Goal: Task Accomplishment & Management: Manage account settings

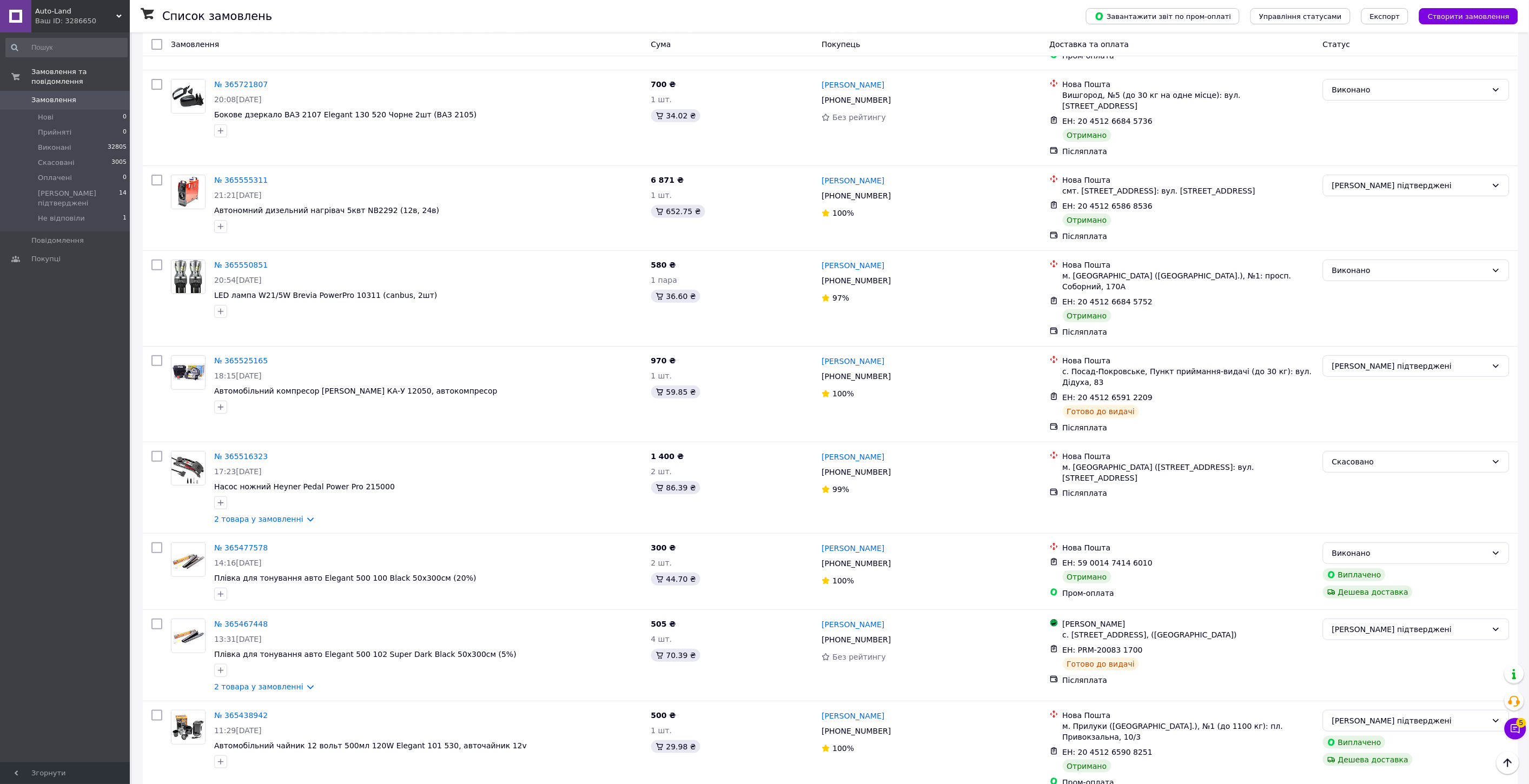
scroll to position [2402, 0]
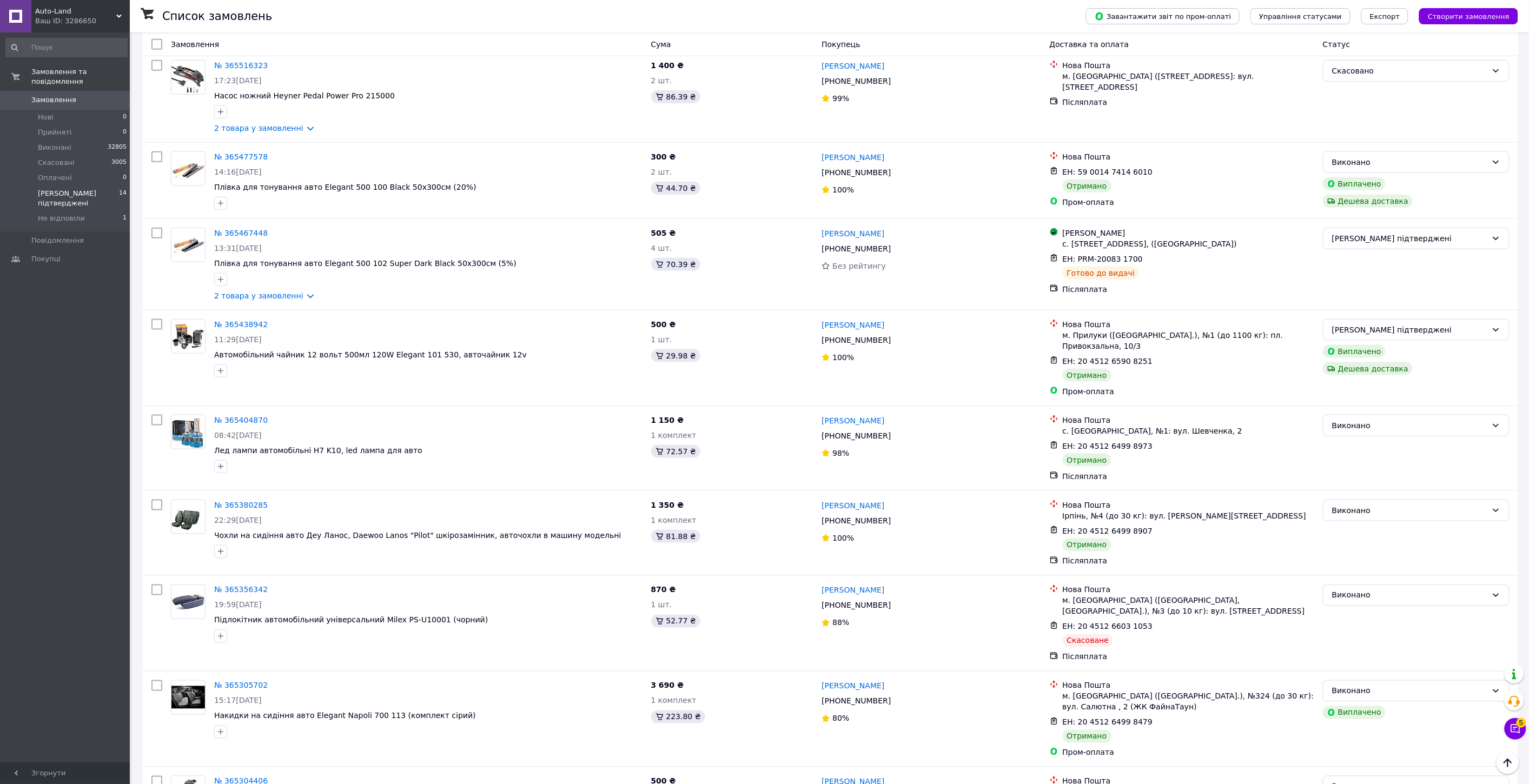
click at [75, 188] on span "[PERSON_NAME] підтверджені" at bounding box center [78, 198] width 81 height 19
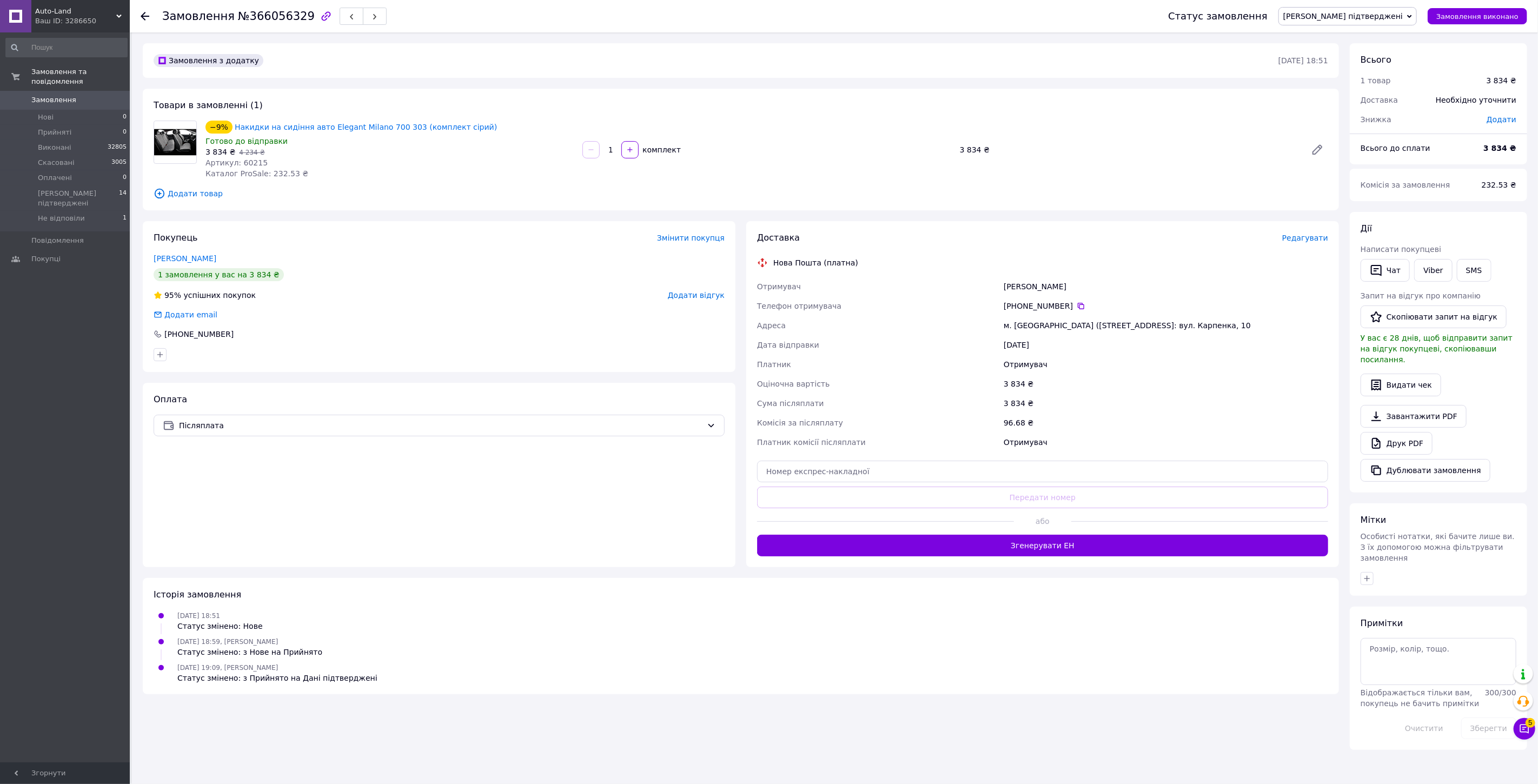
click at [254, 166] on span "Артикул: 60215" at bounding box center [236, 163] width 63 height 9
copy span "60215"
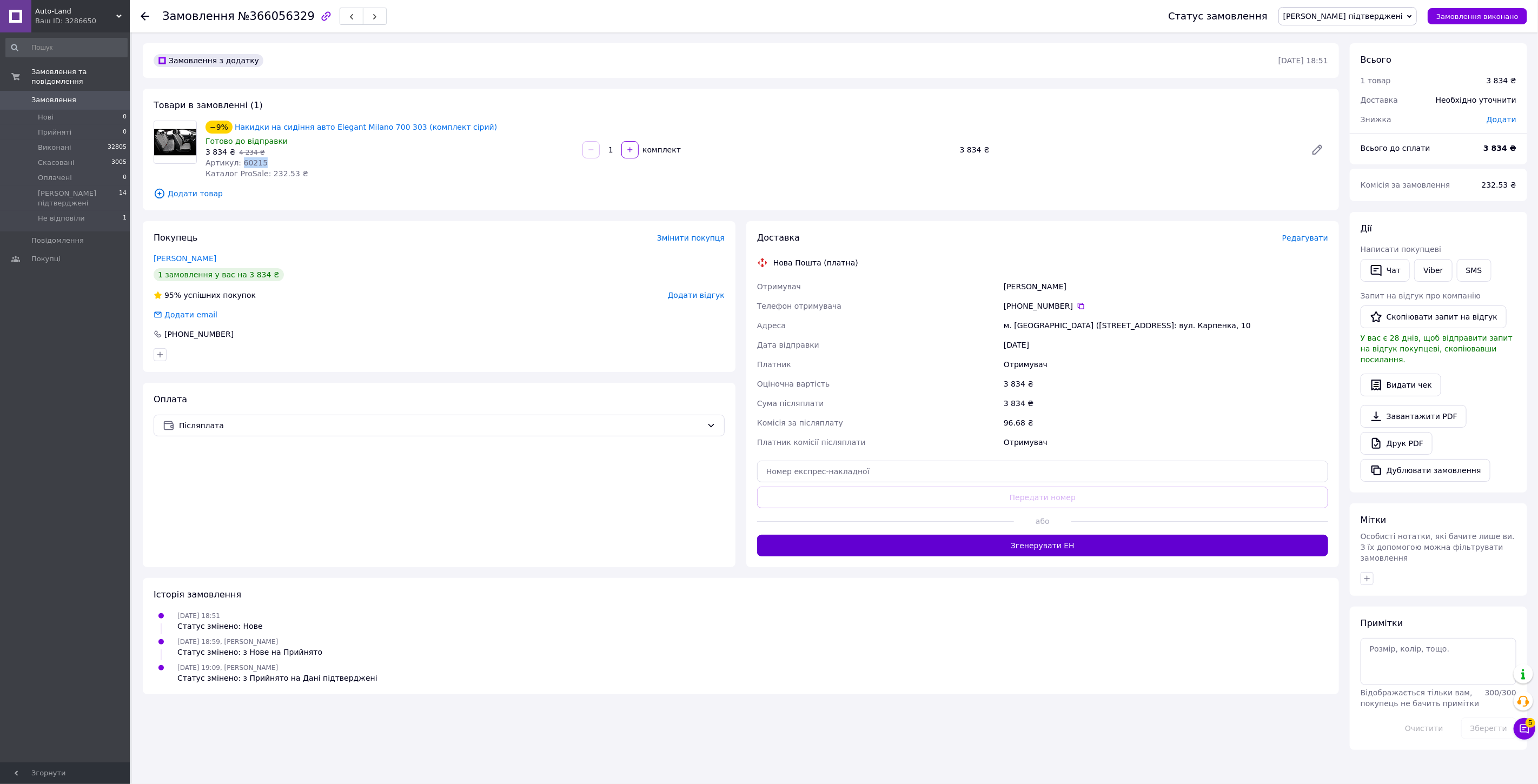
drag, startPoint x: 1059, startPoint y: 550, endPoint x: 1044, endPoint y: 451, distance: 100.1
click at [1059, 549] on button "Згенерувати ЕН" at bounding box center [1042, 546] width 571 height 22
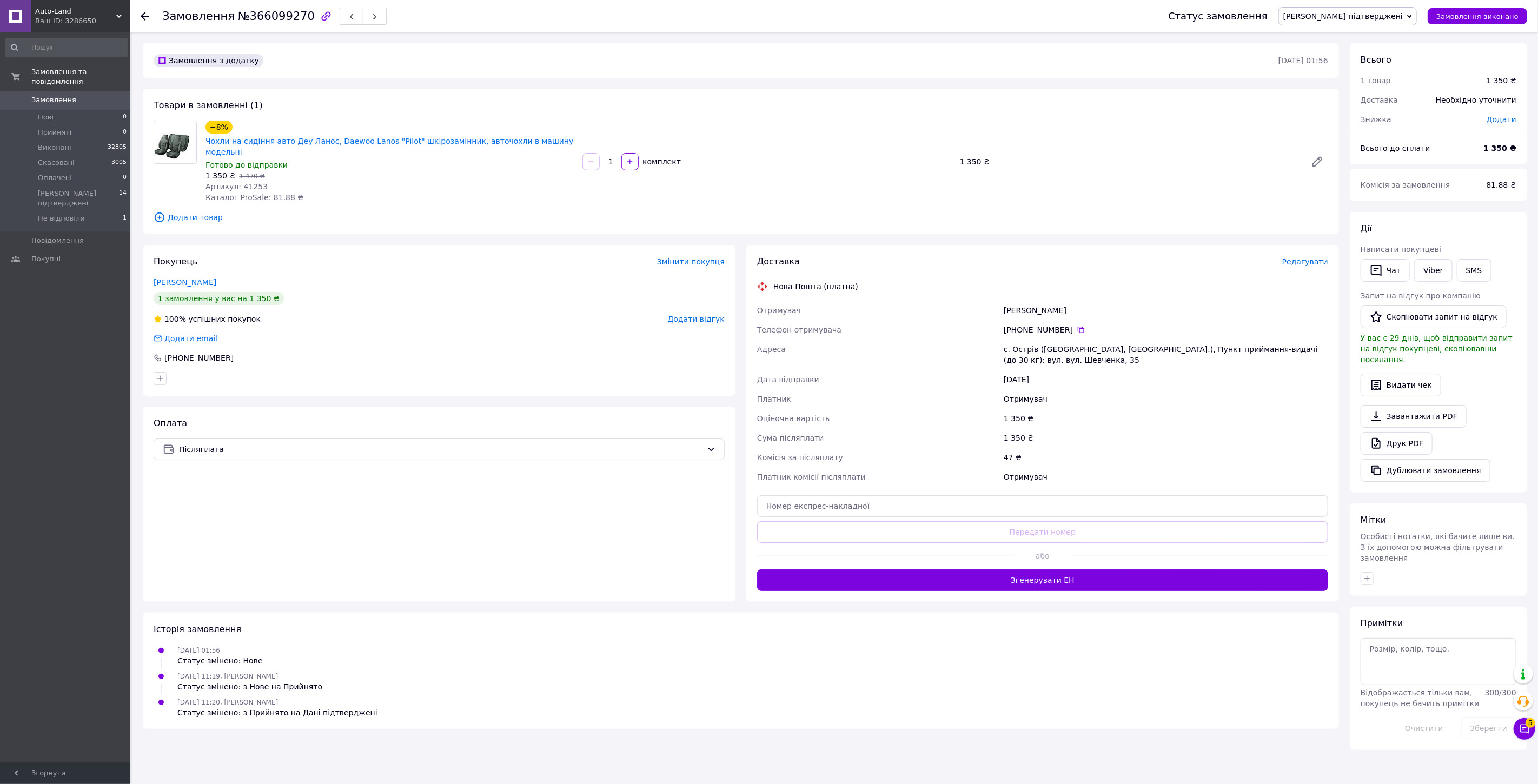
click at [251, 182] on span "Артикул: 41253" at bounding box center [236, 187] width 63 height 9
copy span "41253"
click at [1316, 257] on span "Редагувати" at bounding box center [1306, 261] width 46 height 9
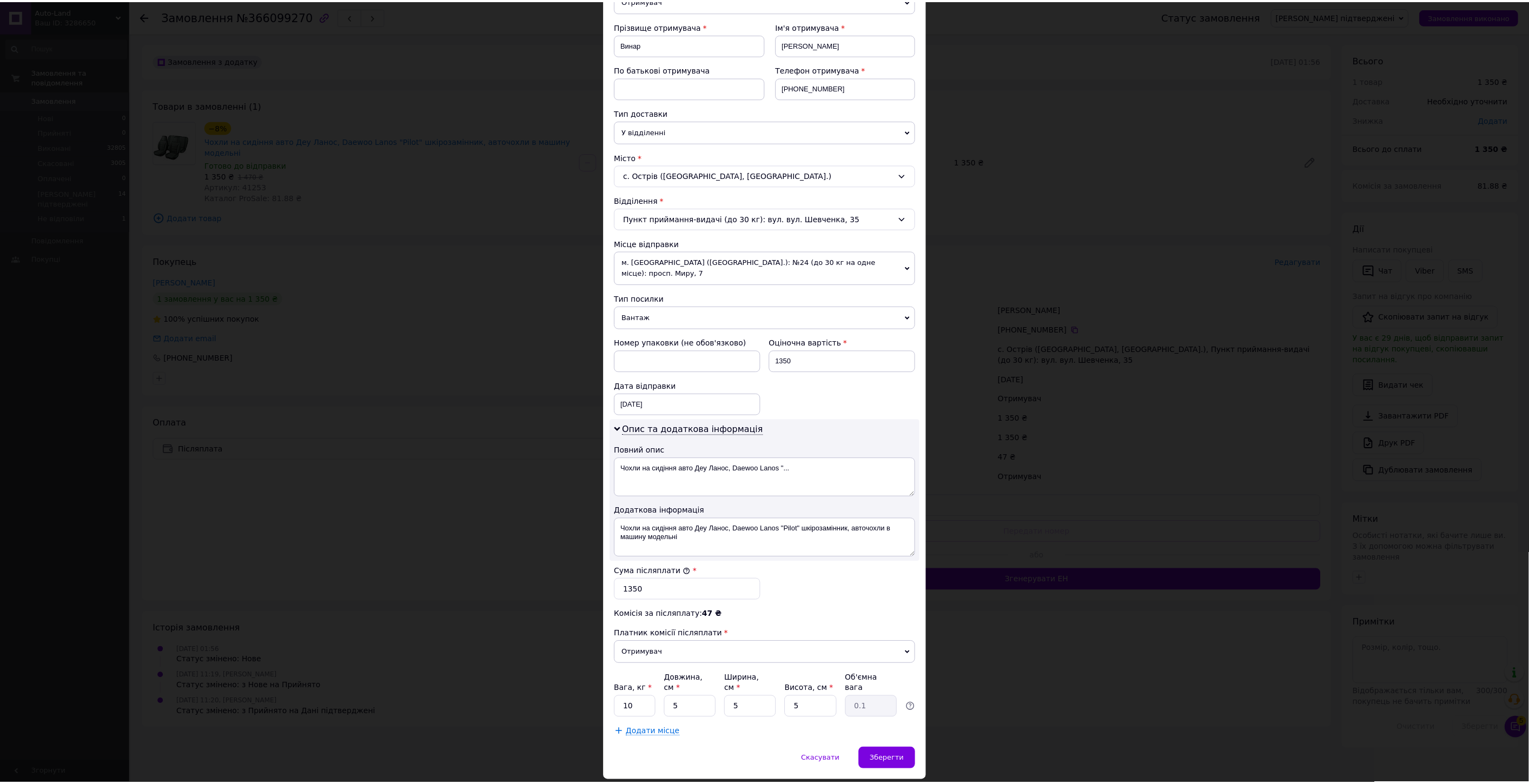
scroll to position [164, 0]
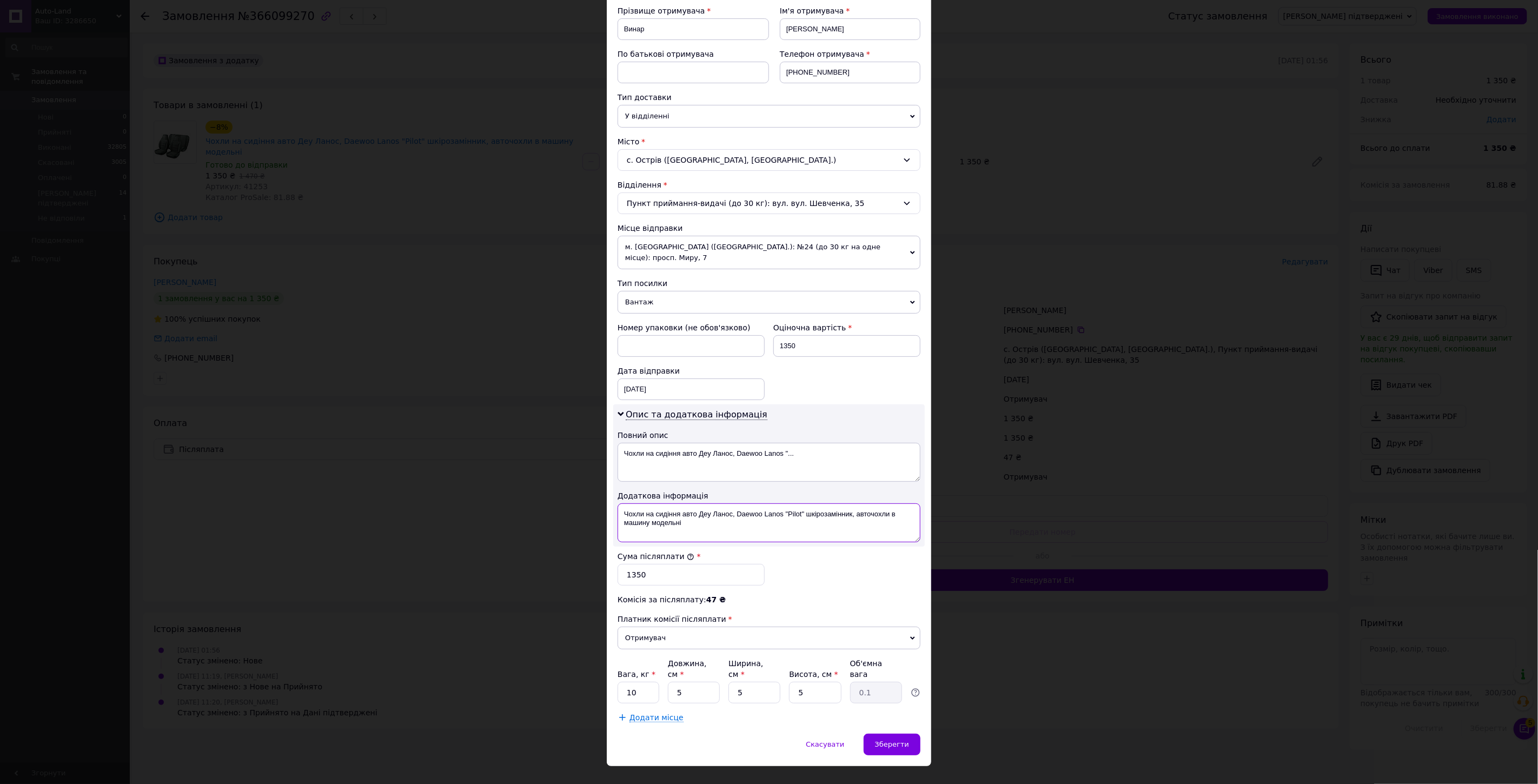
drag, startPoint x: 852, startPoint y: 509, endPoint x: 852, endPoint y: 502, distance: 7.0
click at [852, 503] on textarea "Чохли на сидіння авто Деу Ланос, Daewoo Lanos "Pilot" шкірозамінник, авточохли …" at bounding box center [769, 523] width 303 height 39
click at [620, 503] on textarea "Чохли на сидіння авто Деу Ланос, Daewoo Lanos "Pilot" шкірозамінник" at bounding box center [769, 523] width 303 height 39
paste textarea "41253"
type textarea "41253Чохли на сидіння авто Деу Ланос, Daewoo Lanos "Pilot" шкірозамінник"
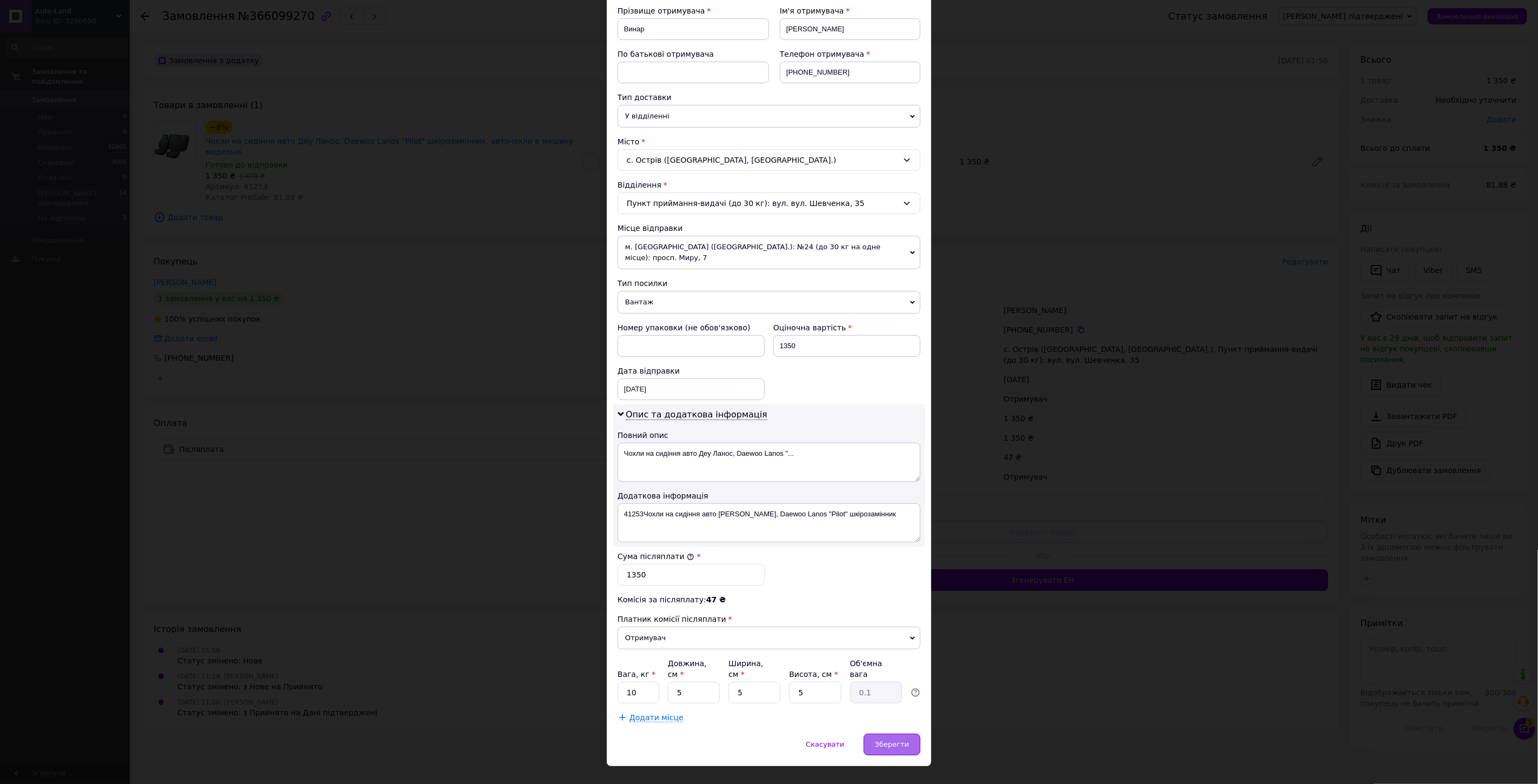
click at [891, 740] on span "Зберегти" at bounding box center [892, 744] width 34 height 8
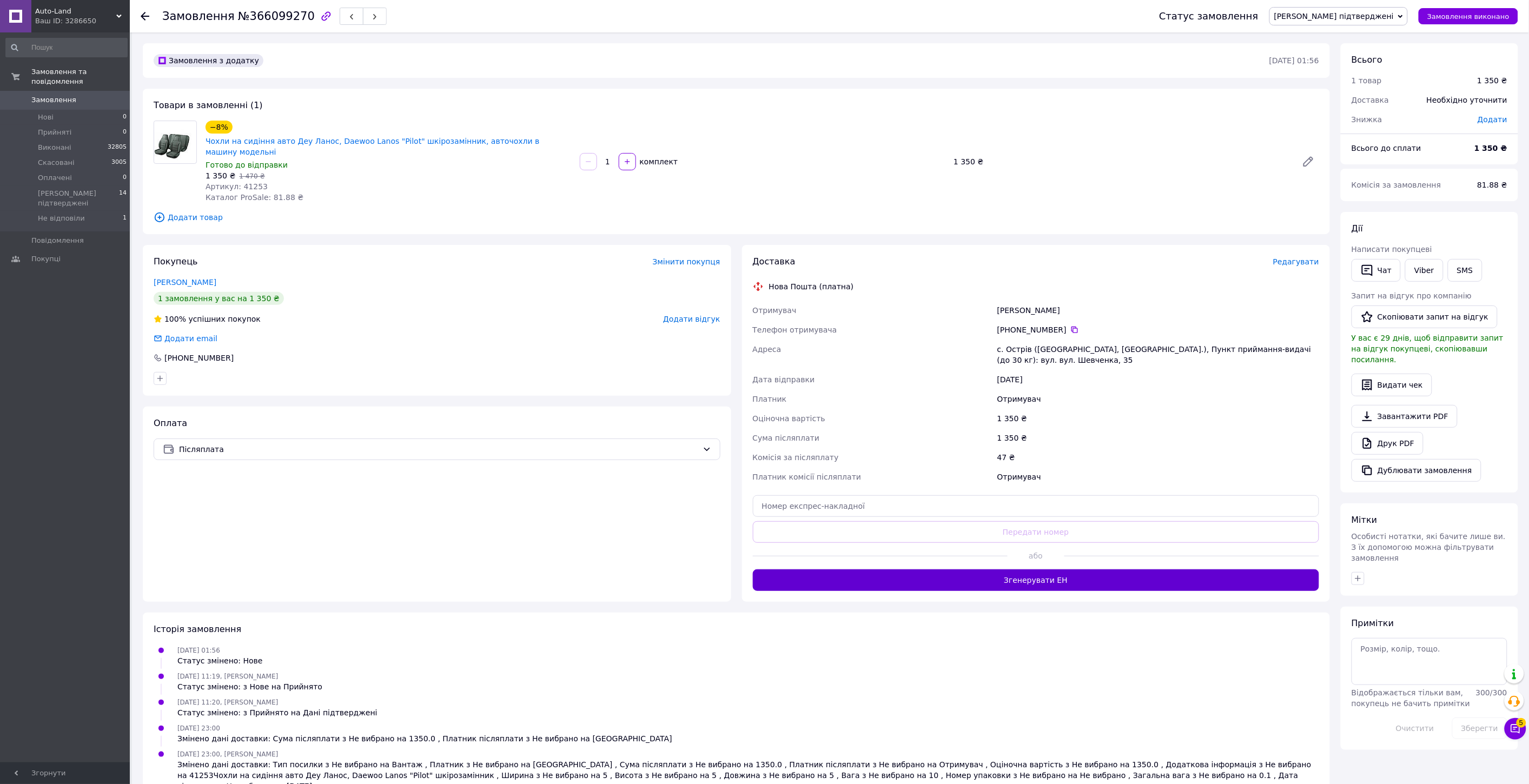
click at [1074, 569] on button "Згенерувати ЕН" at bounding box center [1036, 580] width 567 height 22
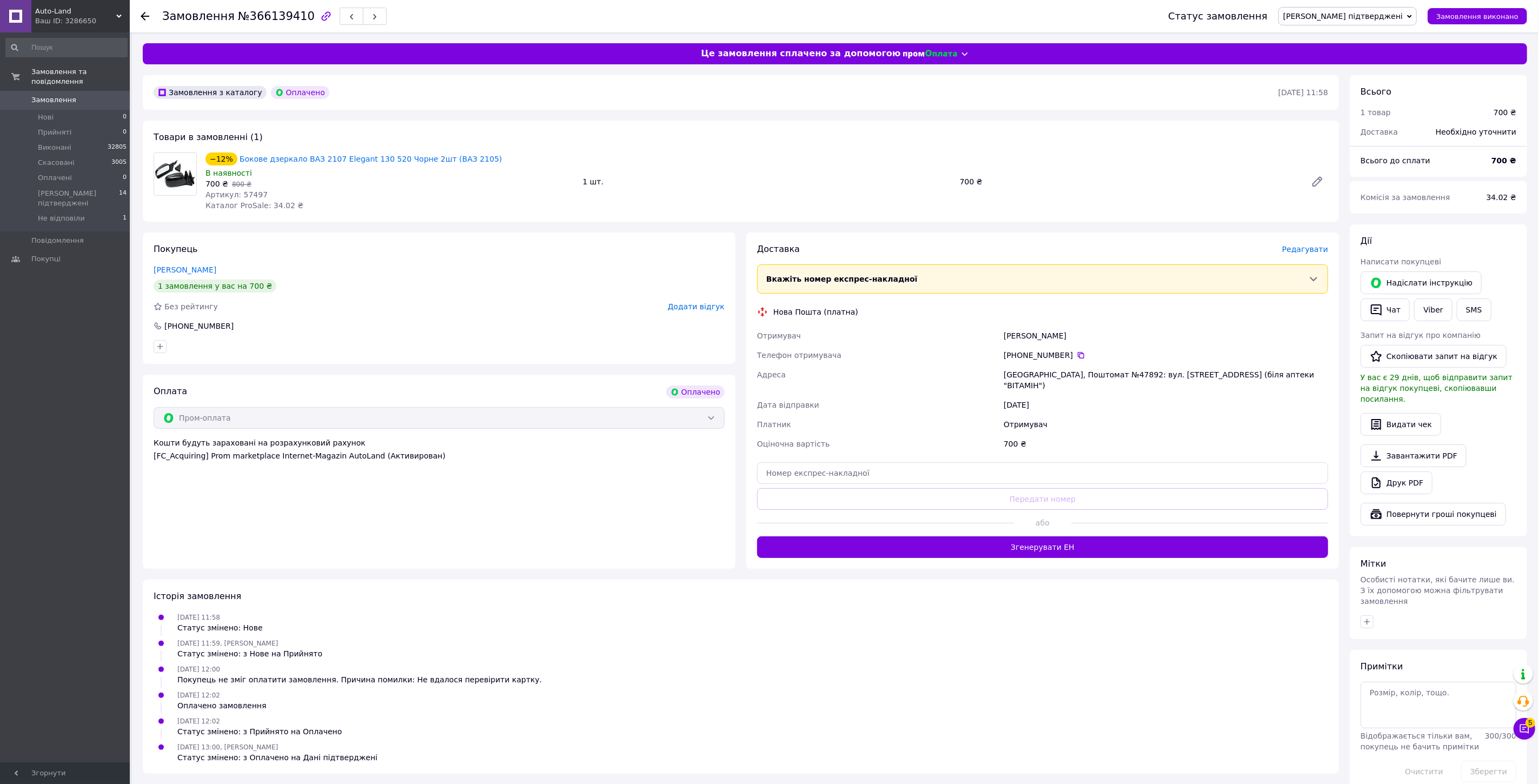
click at [251, 193] on span "Артикул: 57497" at bounding box center [236, 194] width 63 height 9
copy span "57497"
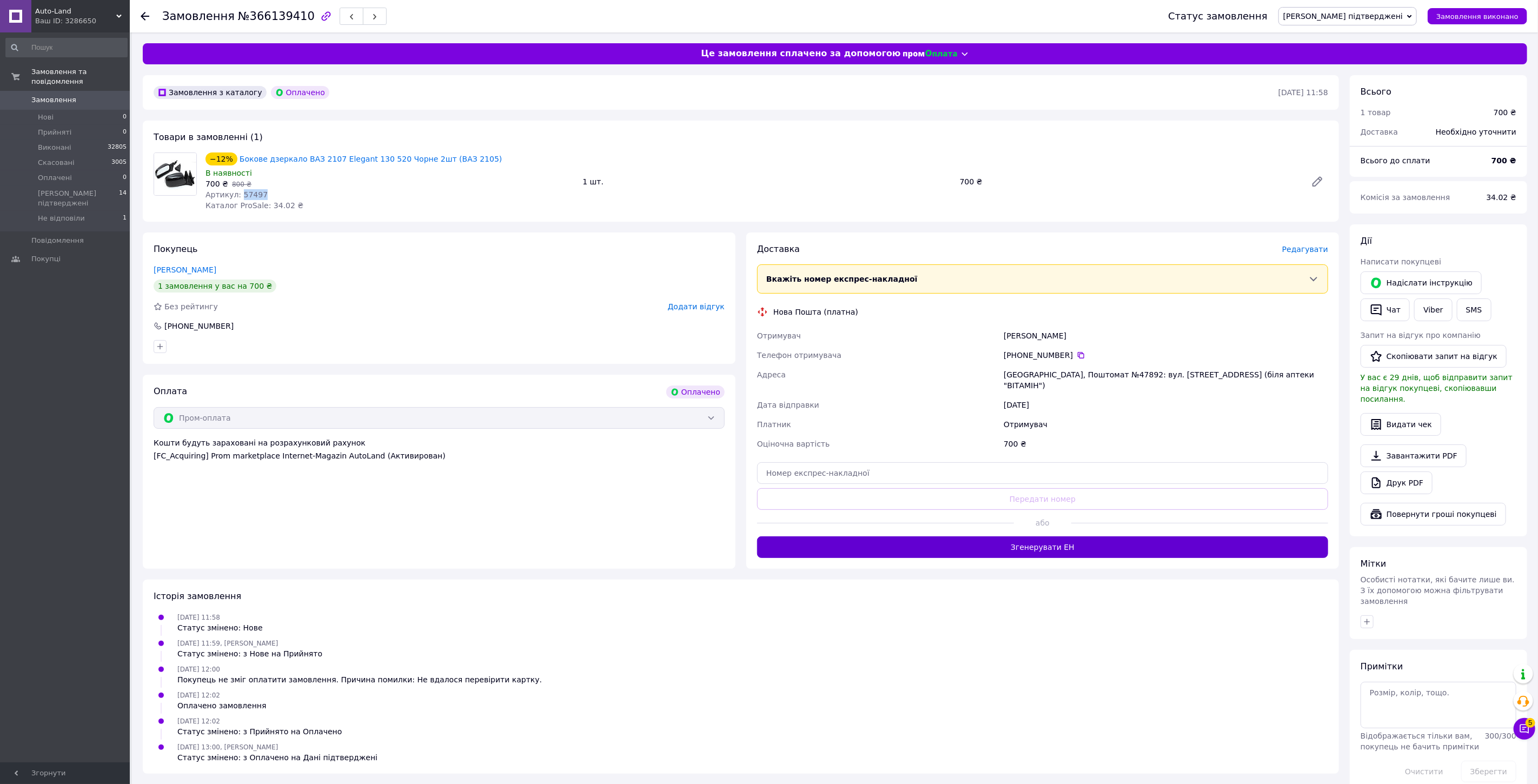
click at [1054, 536] on button "Згенерувати ЕН" at bounding box center [1042, 546] width 571 height 22
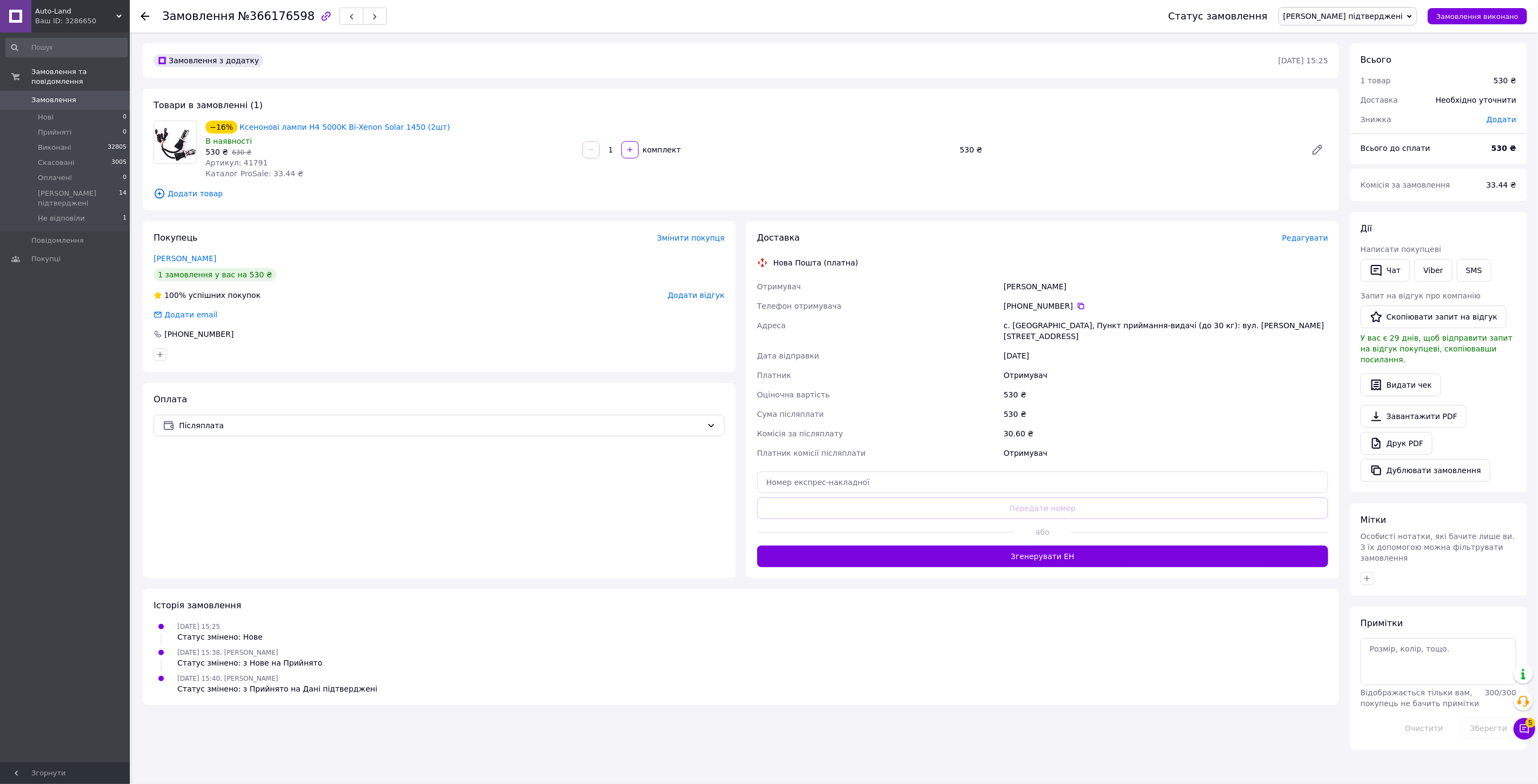
click at [252, 165] on span "Артикул: 41791" at bounding box center [236, 163] width 63 height 9
copy span "41791"
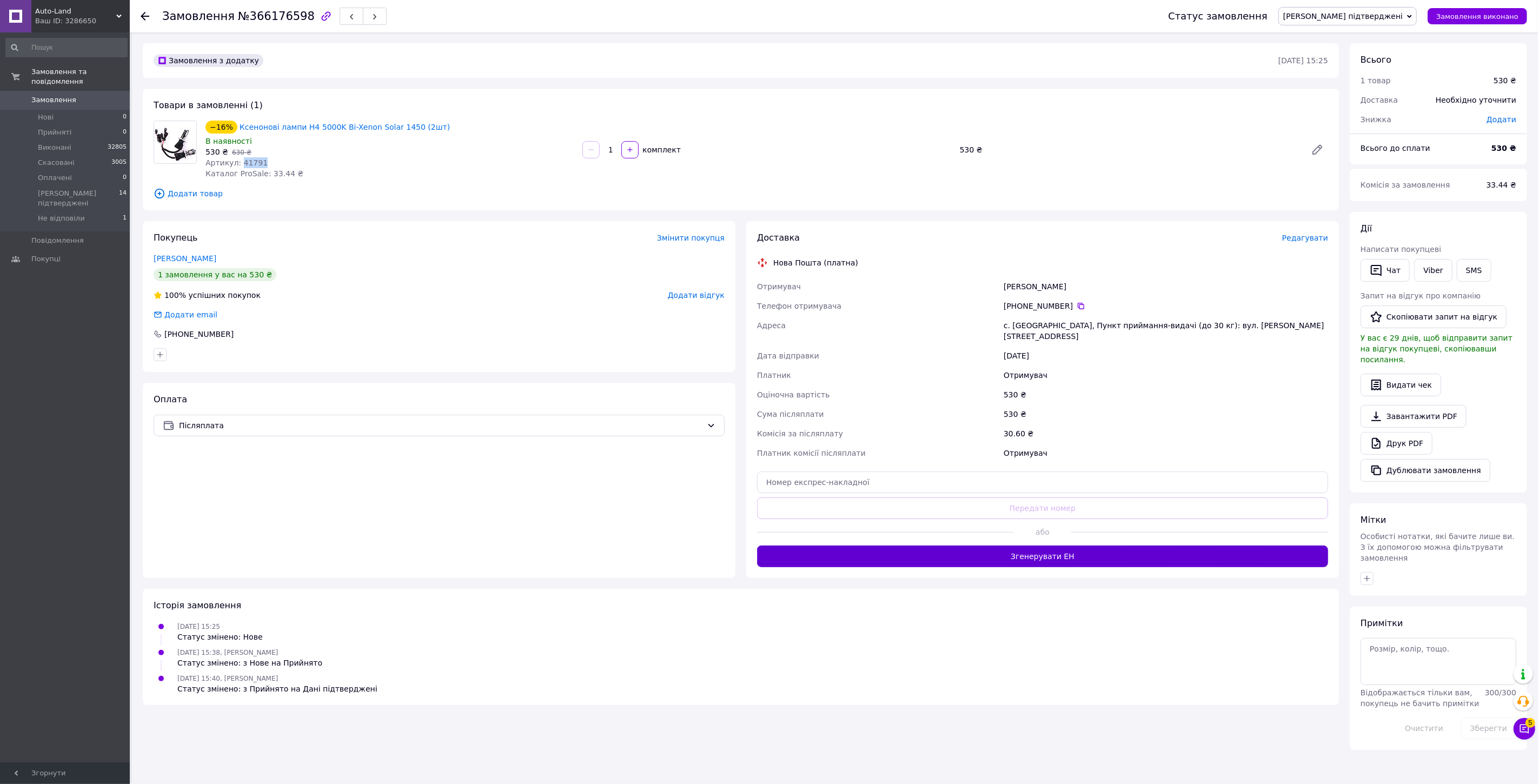
click at [1085, 546] on button "Згенерувати ЕН" at bounding box center [1042, 556] width 571 height 22
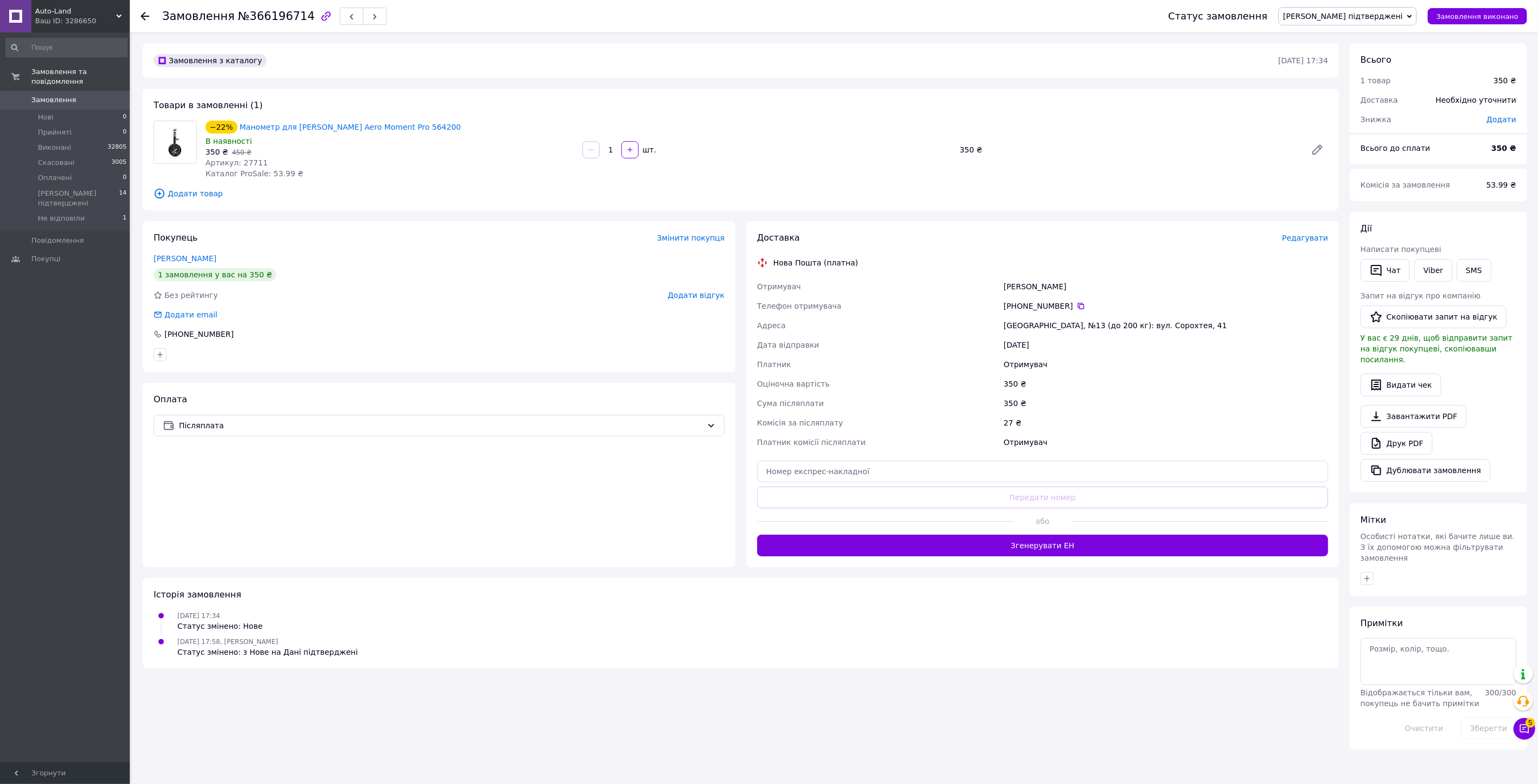
click at [249, 164] on span "Артикул: 27711" at bounding box center [236, 163] width 63 height 9
copy span "27711"
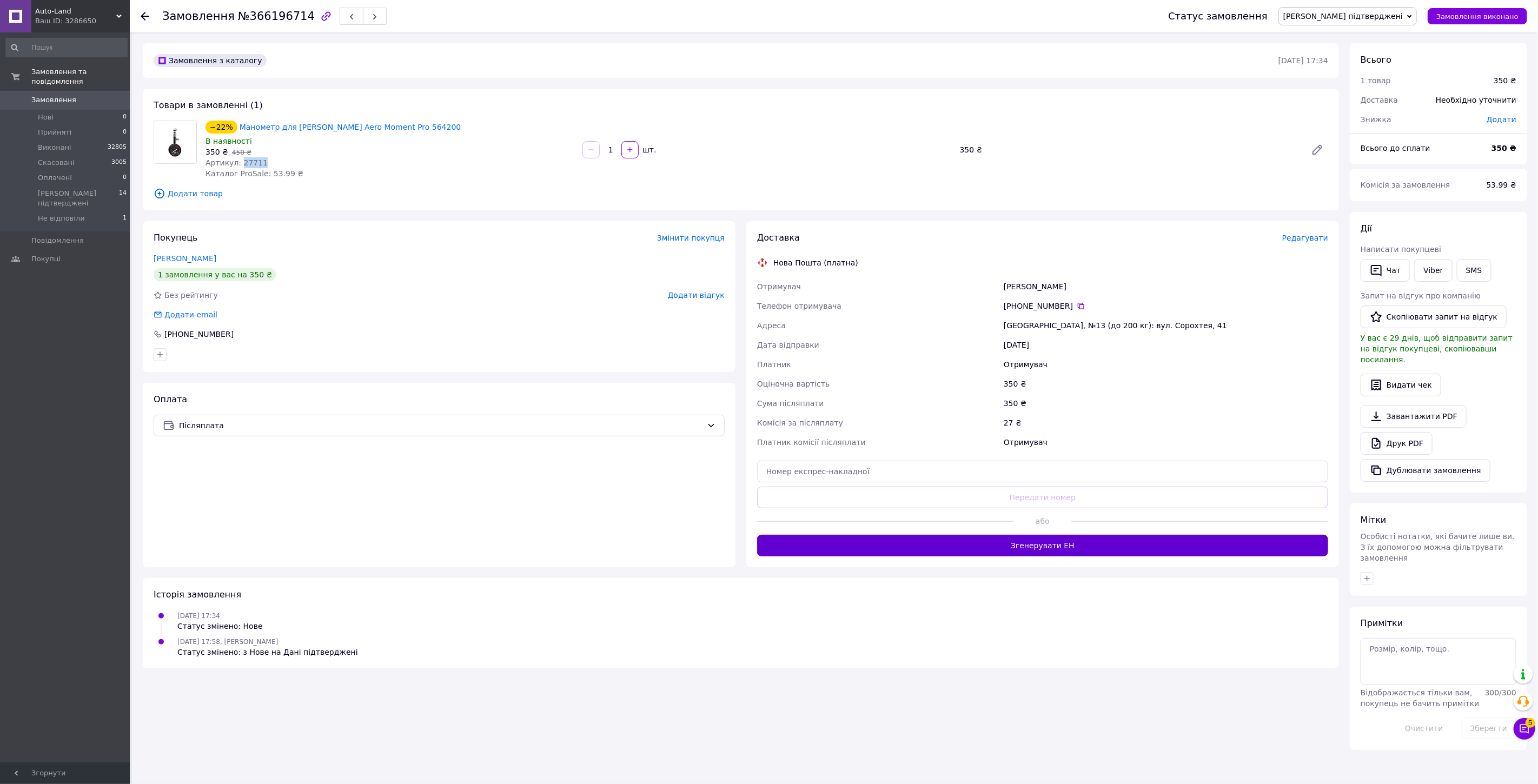
click at [1082, 546] on button "Згенерувати ЕН" at bounding box center [1042, 546] width 571 height 22
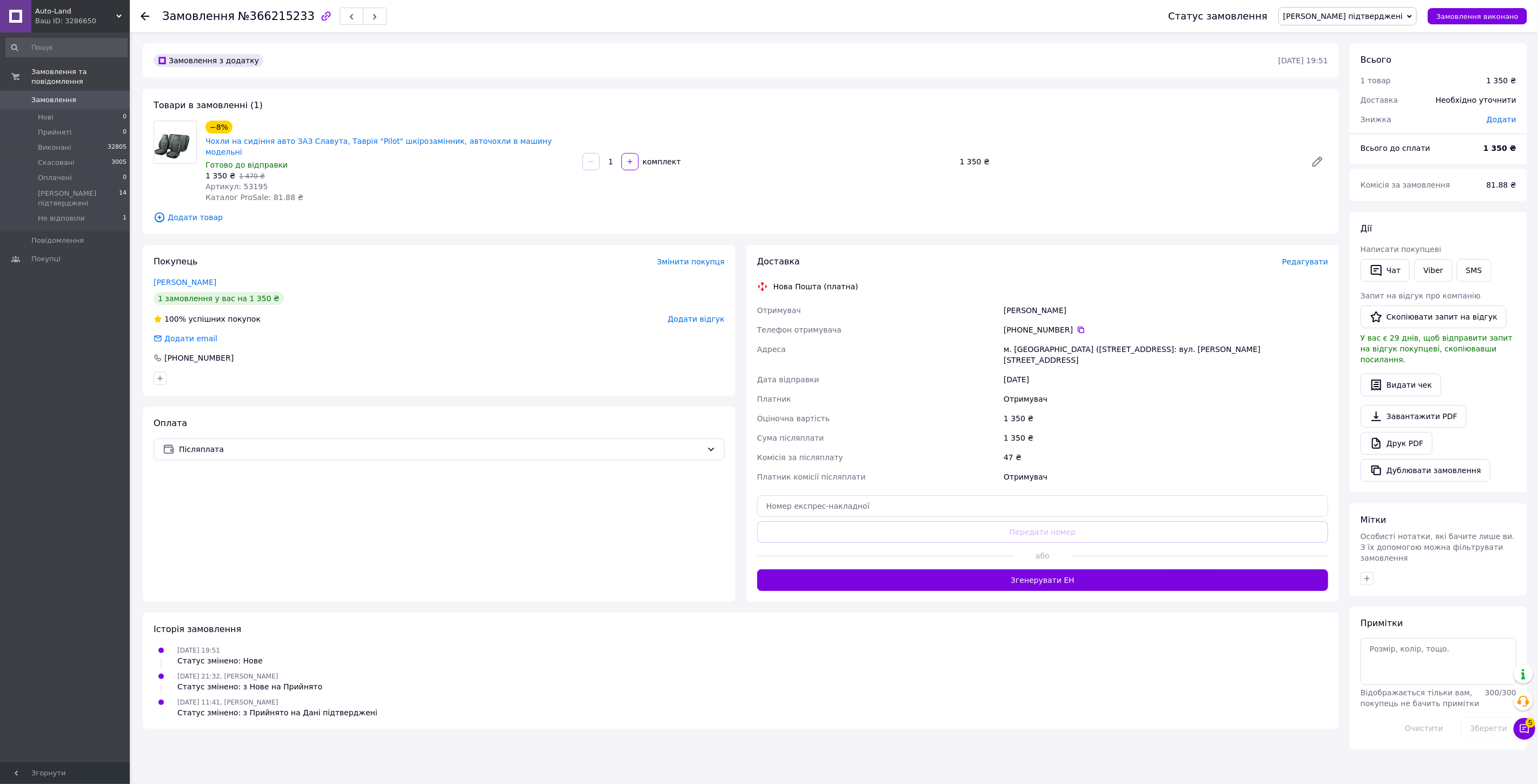
click at [251, 182] on span "Артикул: 53195" at bounding box center [236, 187] width 63 height 9
copy span "53195"
click at [1315, 257] on span "Редагувати" at bounding box center [1306, 261] width 46 height 9
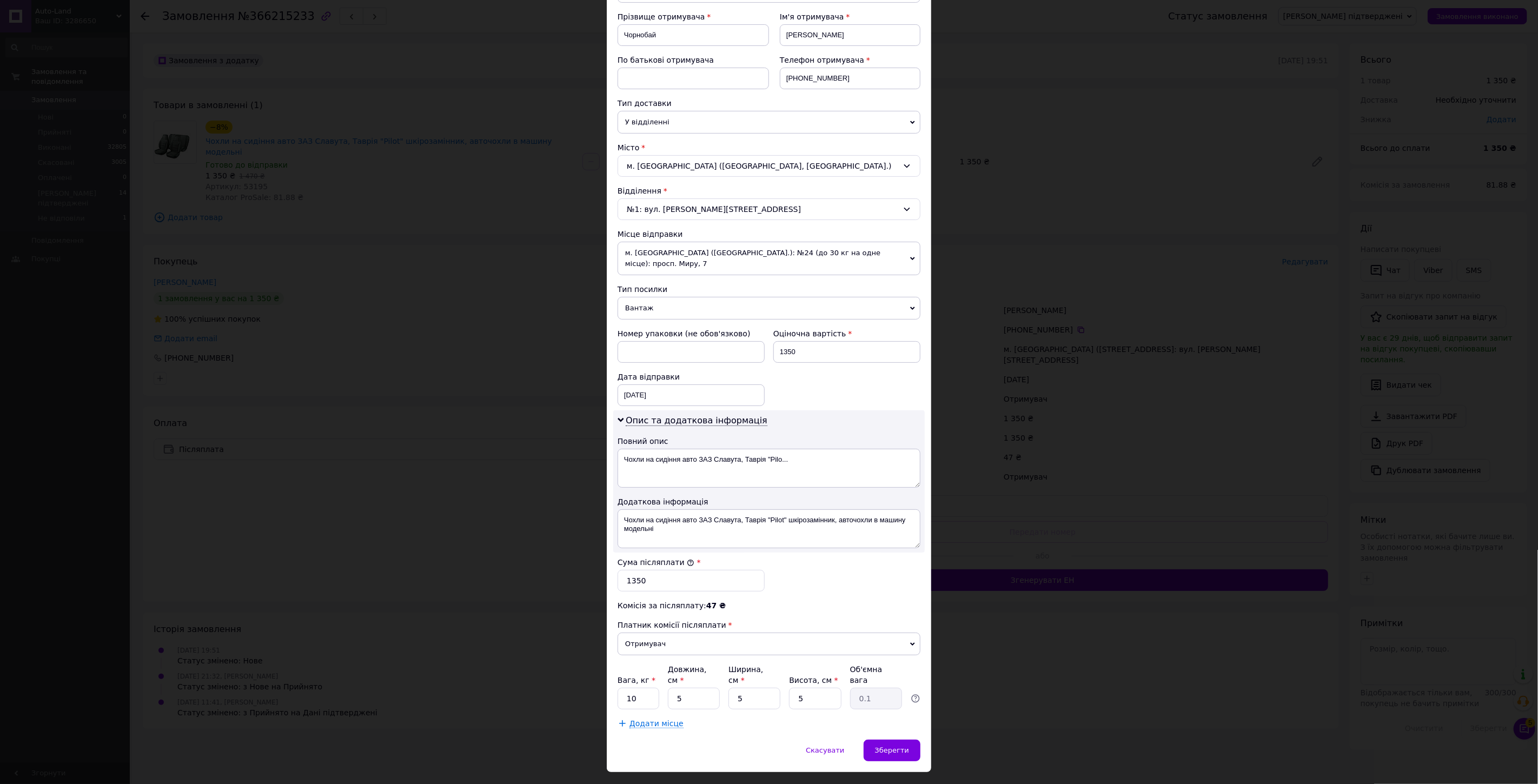
scroll to position [164, 0]
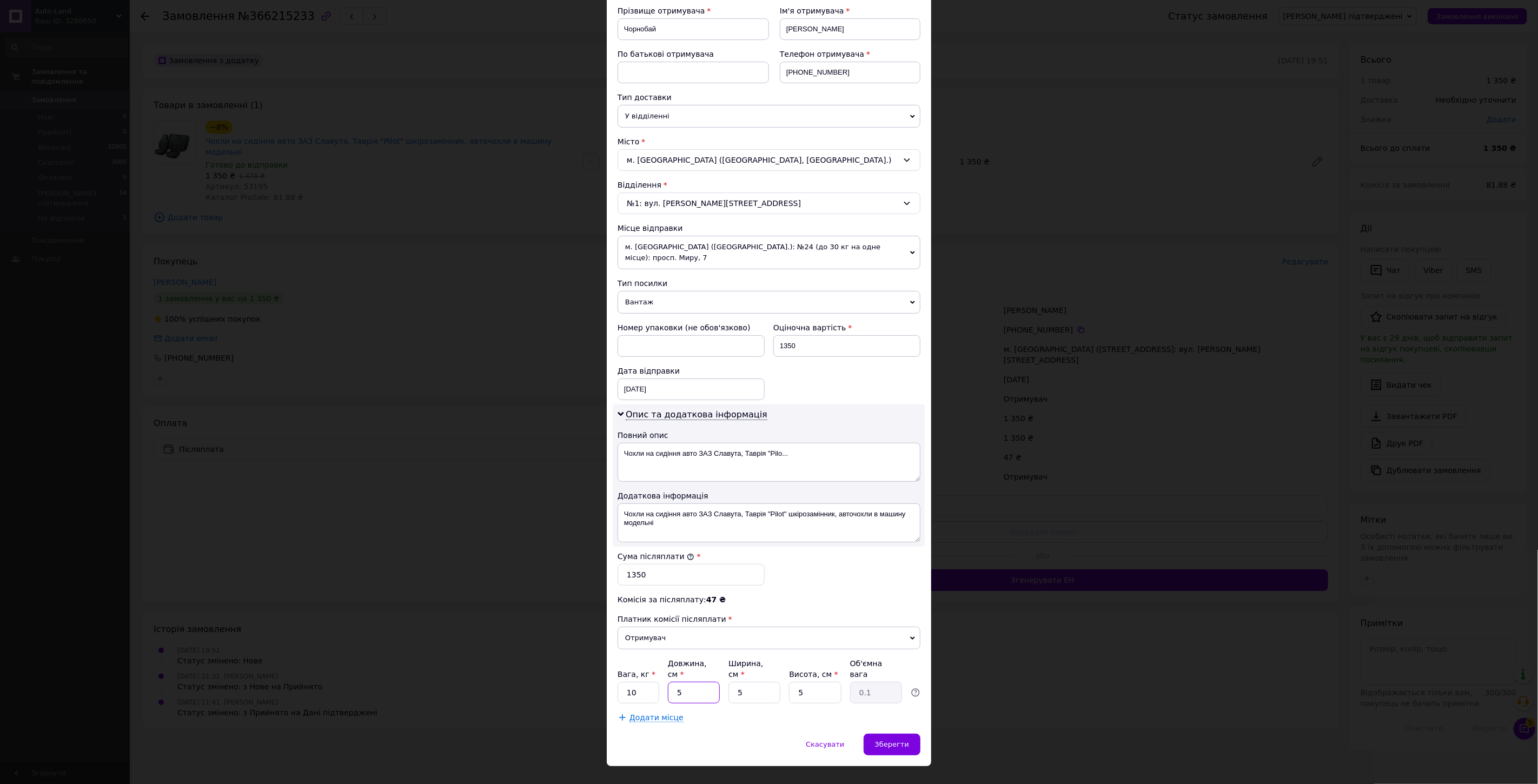
click at [688, 682] on input "5" at bounding box center [694, 692] width 52 height 22
drag, startPoint x: 832, startPoint y: 503, endPoint x: 874, endPoint y: 536, distance: 53.4
click at [874, 536] on div "Опис та додаткова інформація Повний опис Чохли на сидіння авто ЗАЗ Славута, Тав…" at bounding box center [769, 476] width 312 height 143
click at [621, 505] on textarea "Чохли на сидіння авто ЗАЗ Славута, Таврія "Pilot" шкірозамінник" at bounding box center [769, 523] width 303 height 39
paste textarea "53195"
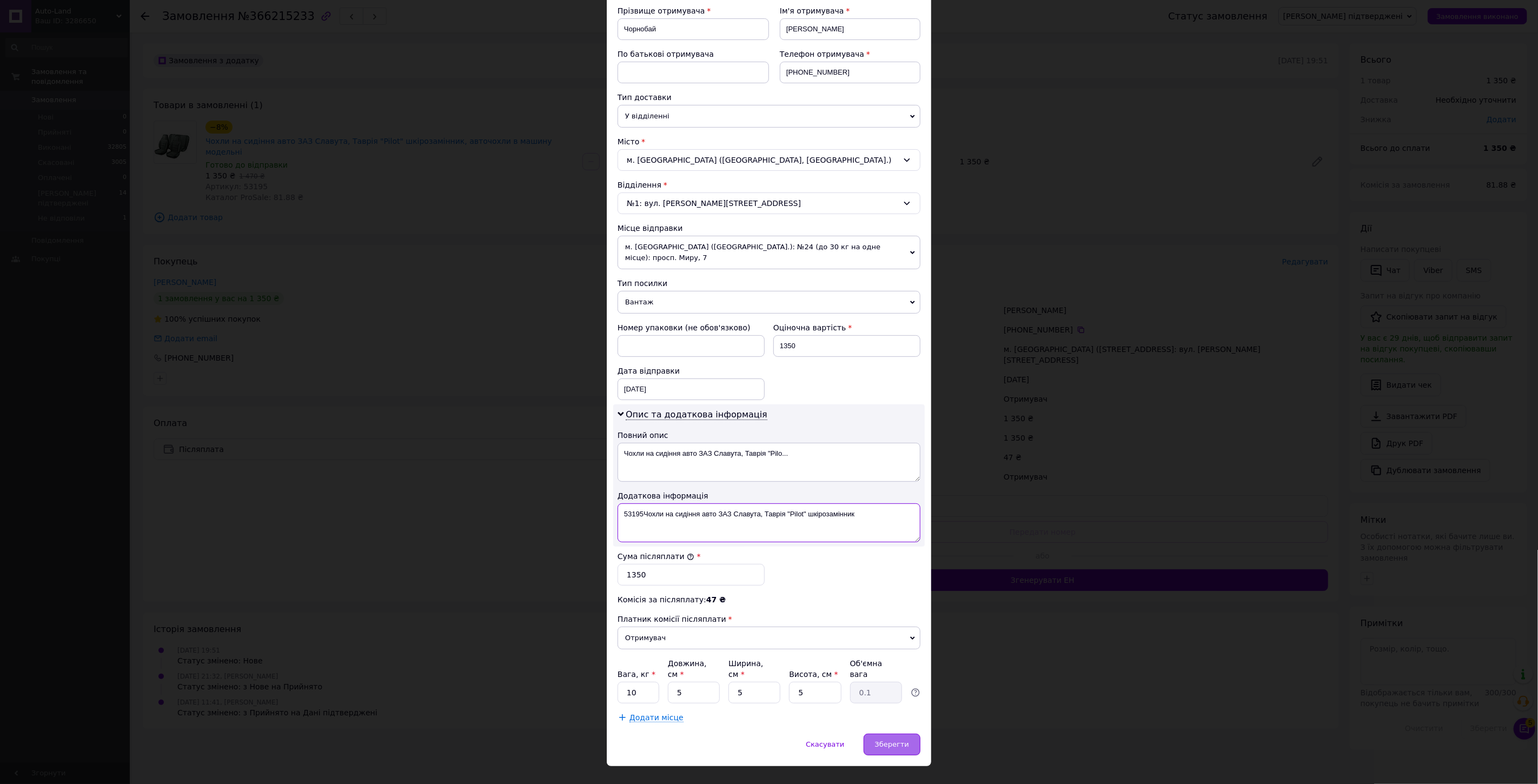
type textarea "53195Чохли на сидіння авто ЗАЗ Славута, Таврія "Pilot" шкірозамінник"
click at [904, 740] on span "Зберегти" at bounding box center [892, 744] width 34 height 8
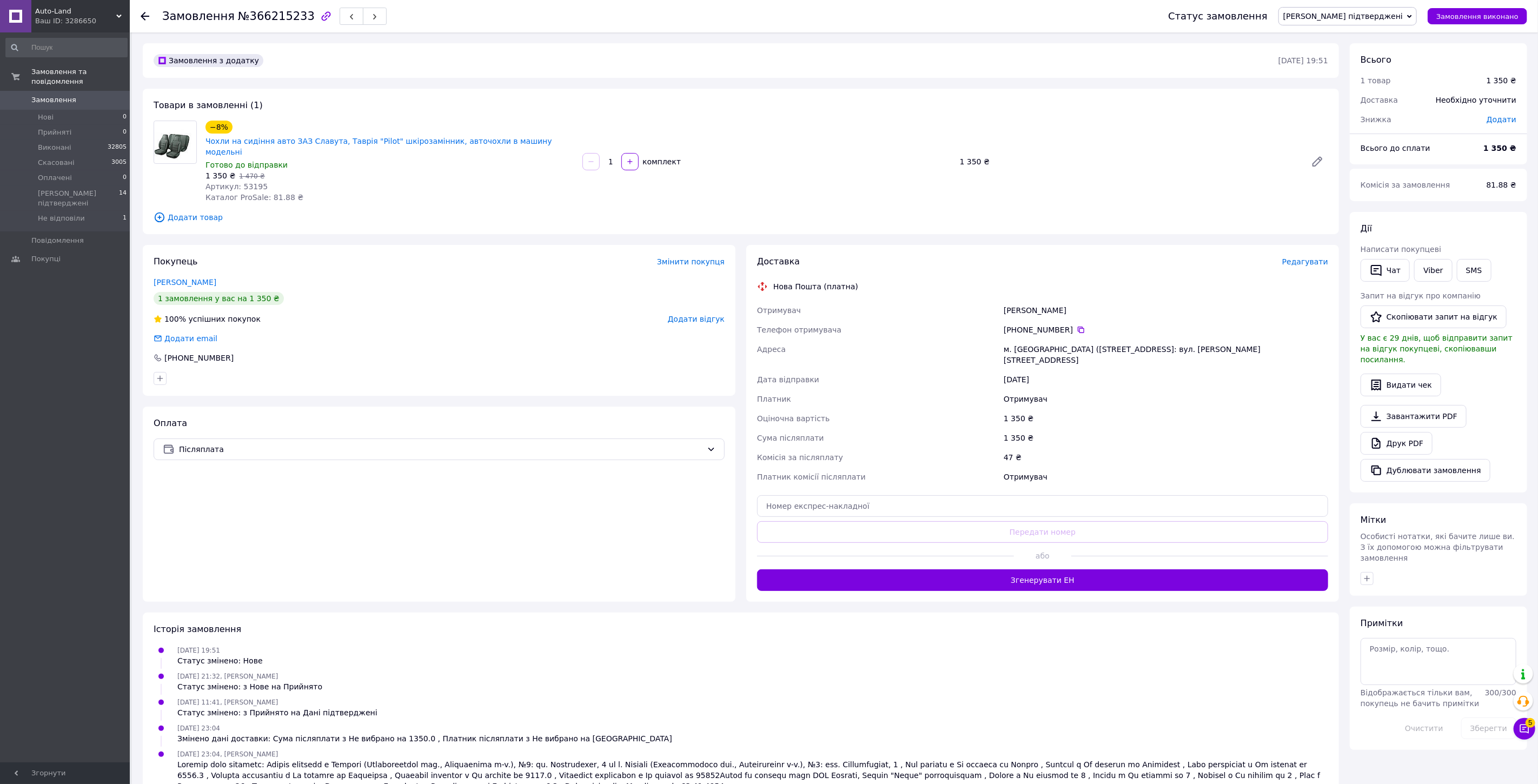
click at [1299, 256] on div "Доставка Редагувати" at bounding box center [1042, 262] width 571 height 12
click at [1299, 257] on span "Редагувати" at bounding box center [1306, 261] width 46 height 9
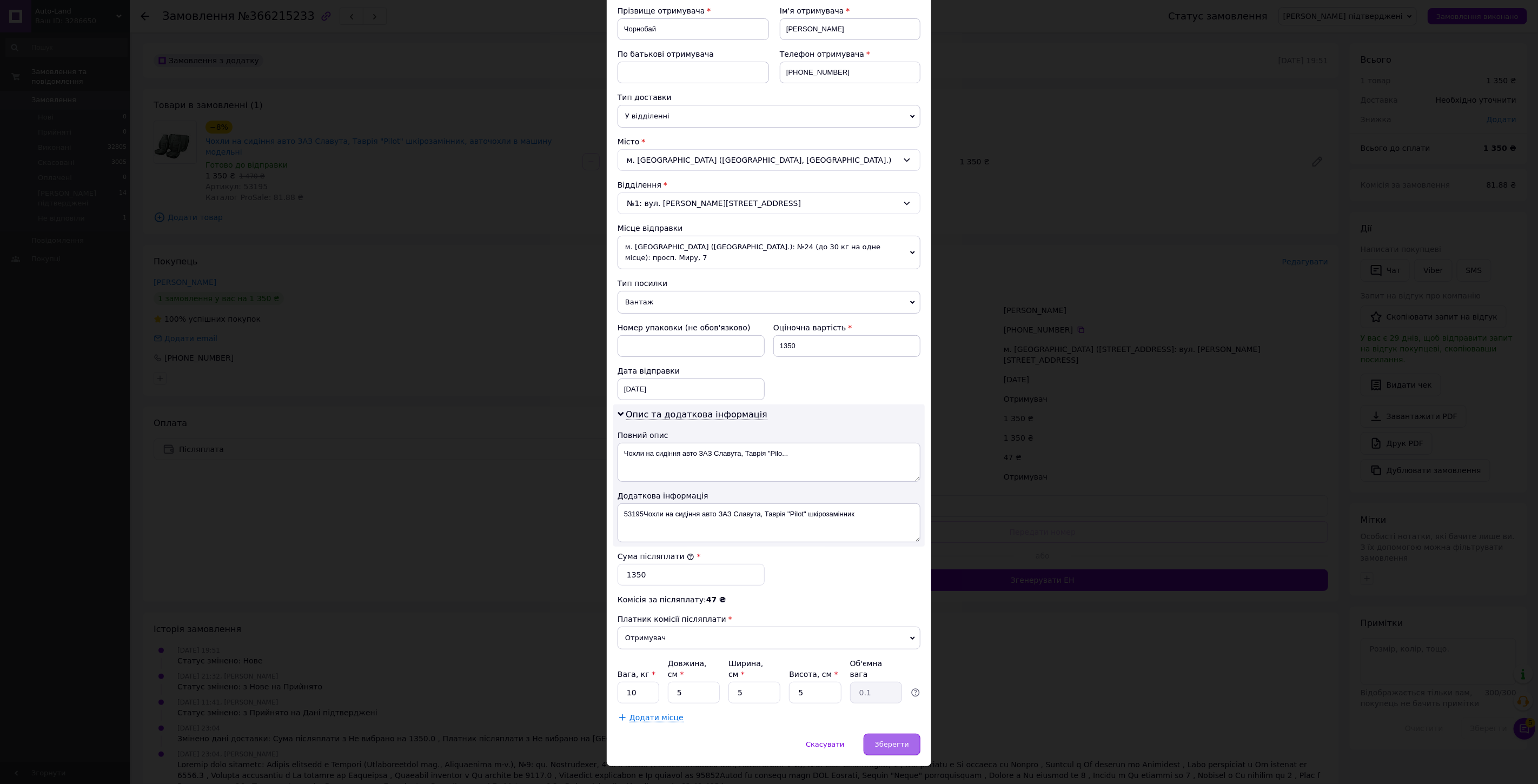
click at [908, 734] on div "Зберегти" at bounding box center [892, 744] width 57 height 22
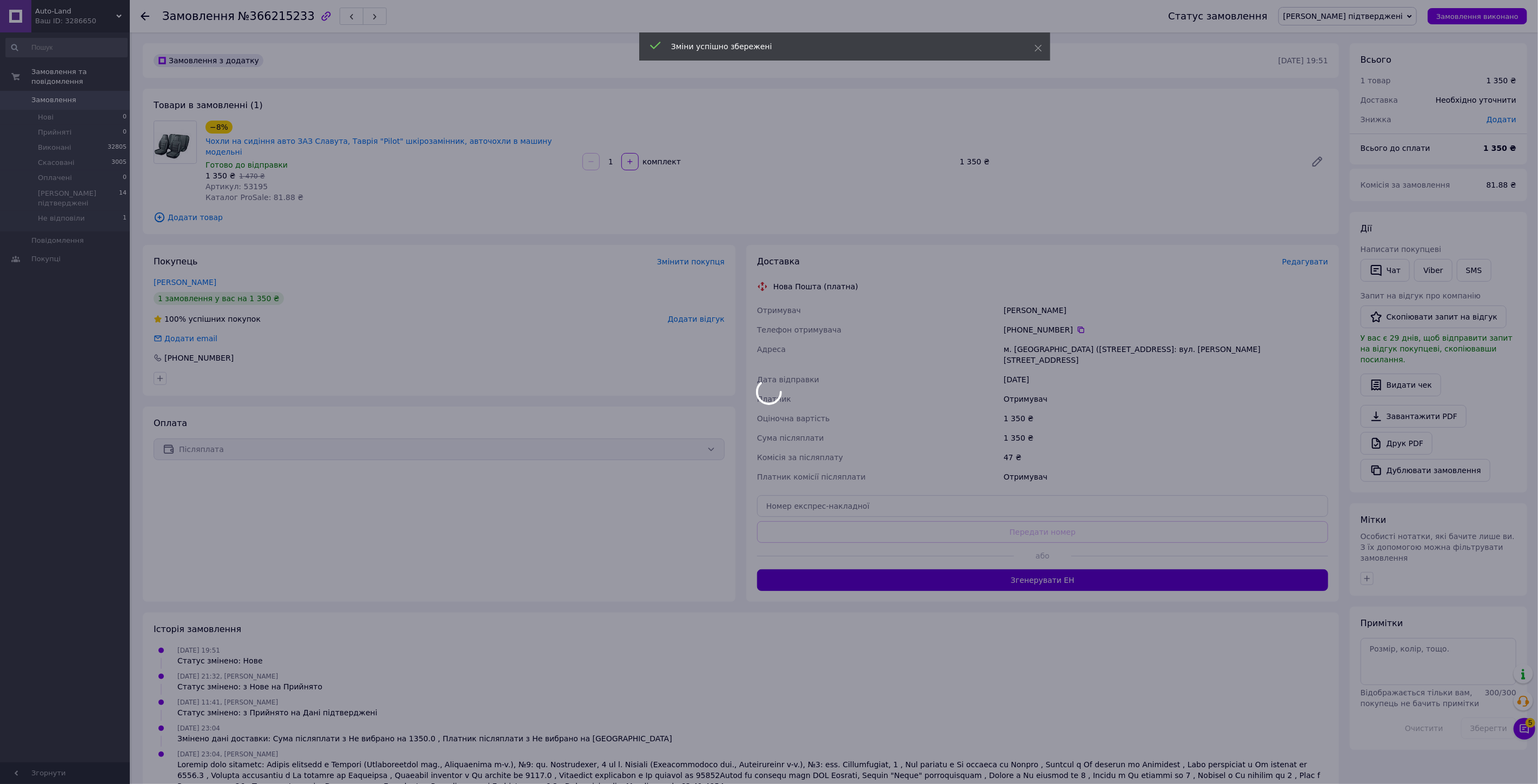
click at [1054, 550] on div at bounding box center [769, 392] width 1538 height 784
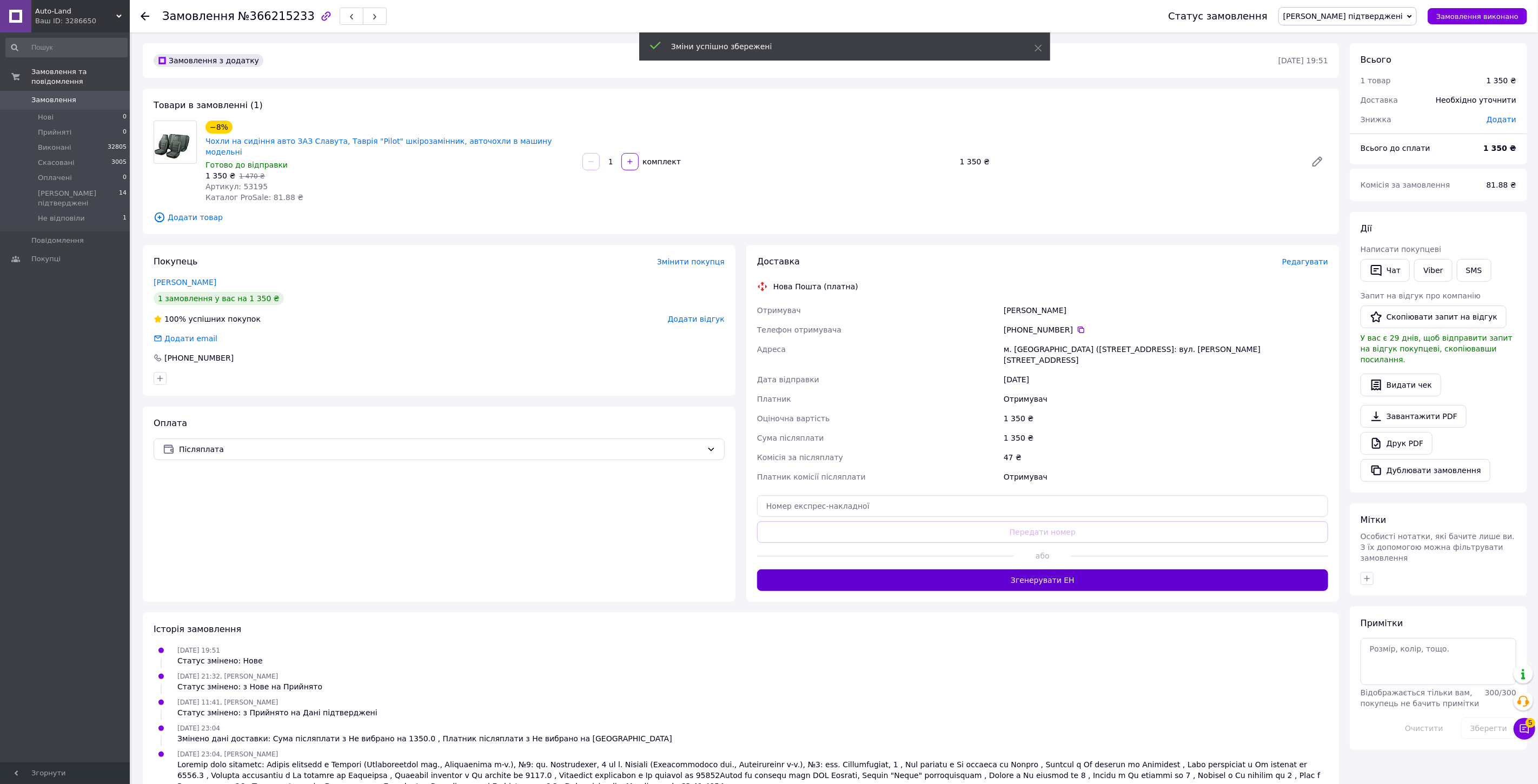
click at [1056, 569] on button "Згенерувати ЕН" at bounding box center [1042, 580] width 571 height 22
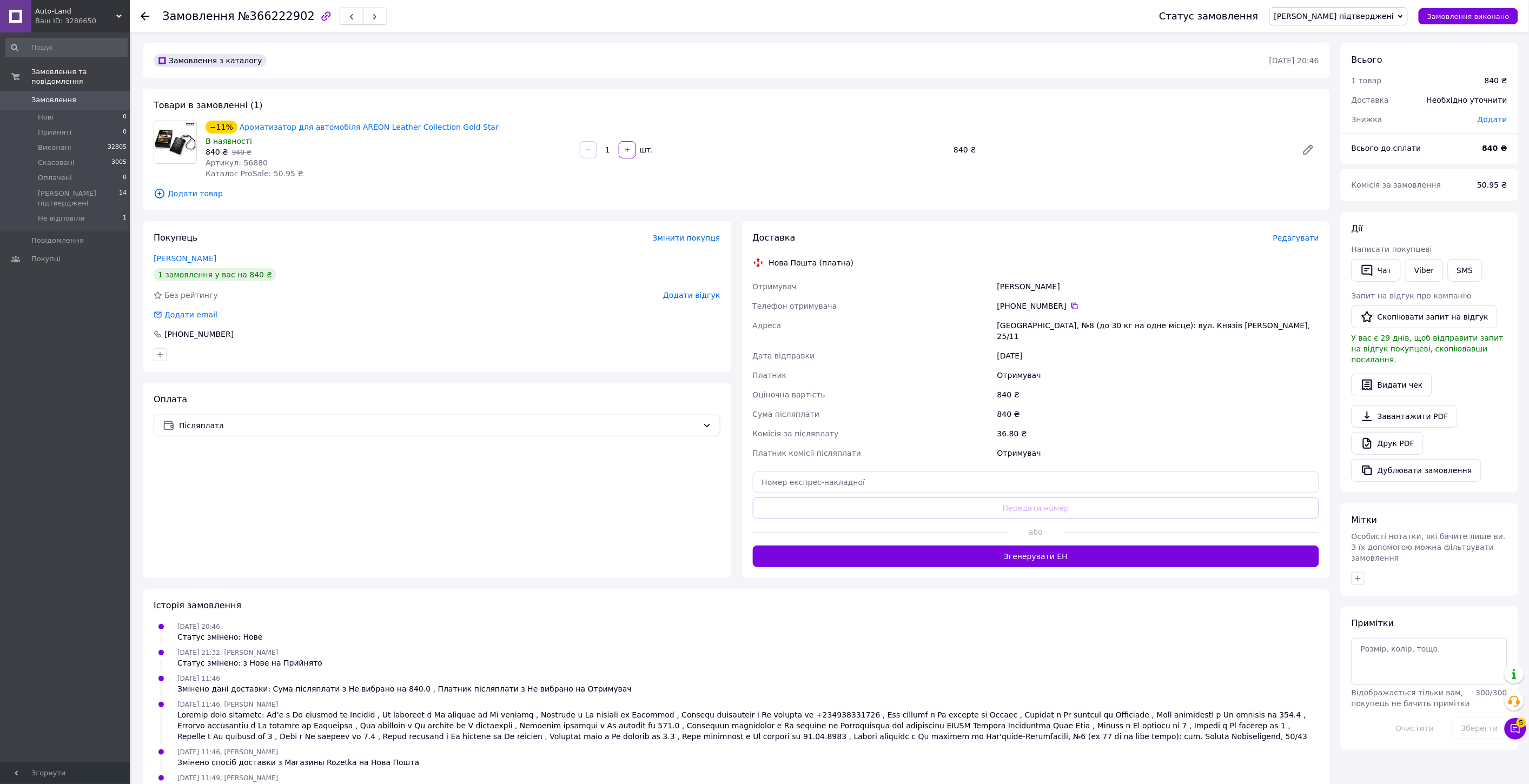
click at [251, 164] on span "Артикул: 56880" at bounding box center [236, 163] width 62 height 9
copy span "56880"
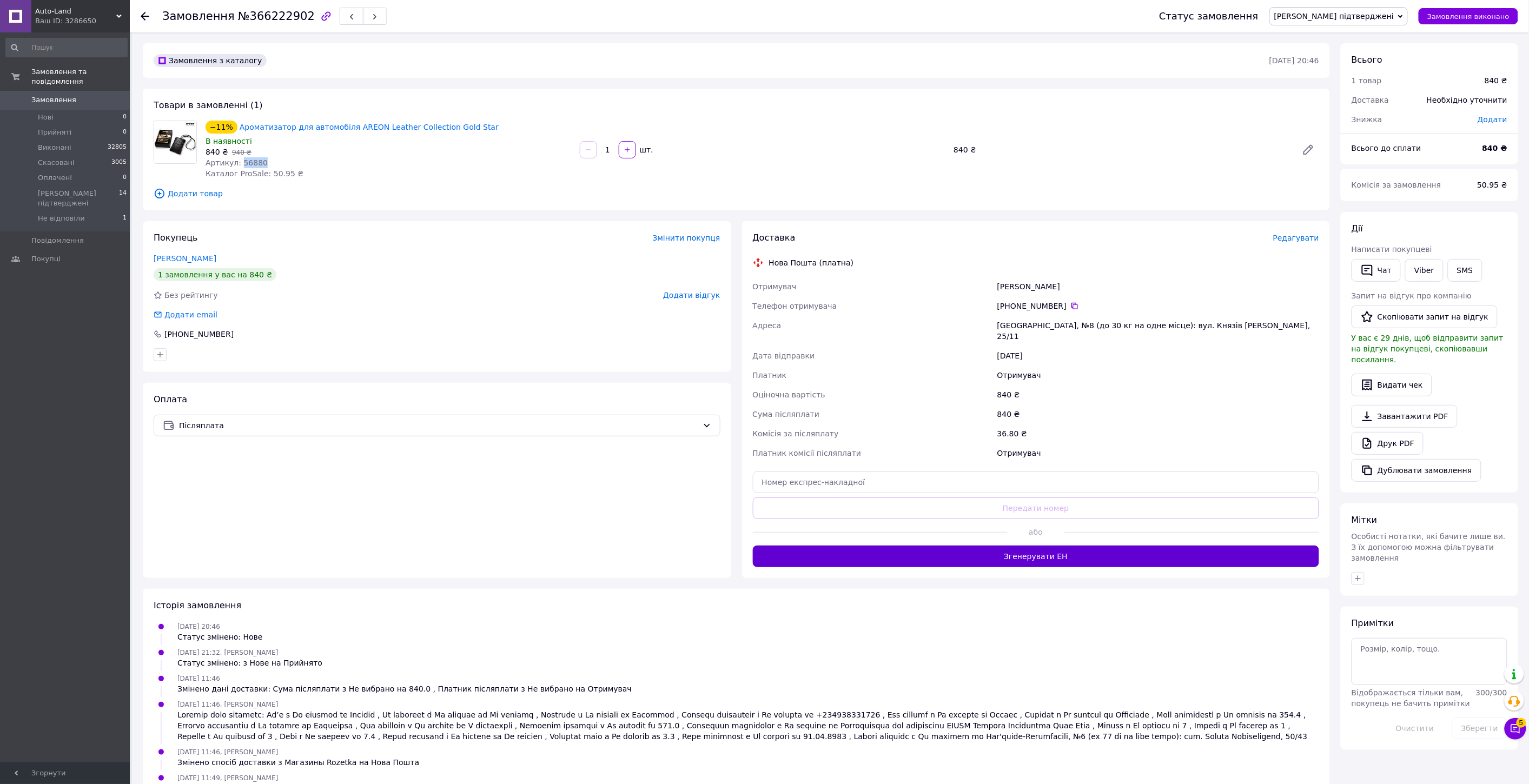
click at [1052, 549] on button "Згенерувати ЕН" at bounding box center [1036, 556] width 567 height 22
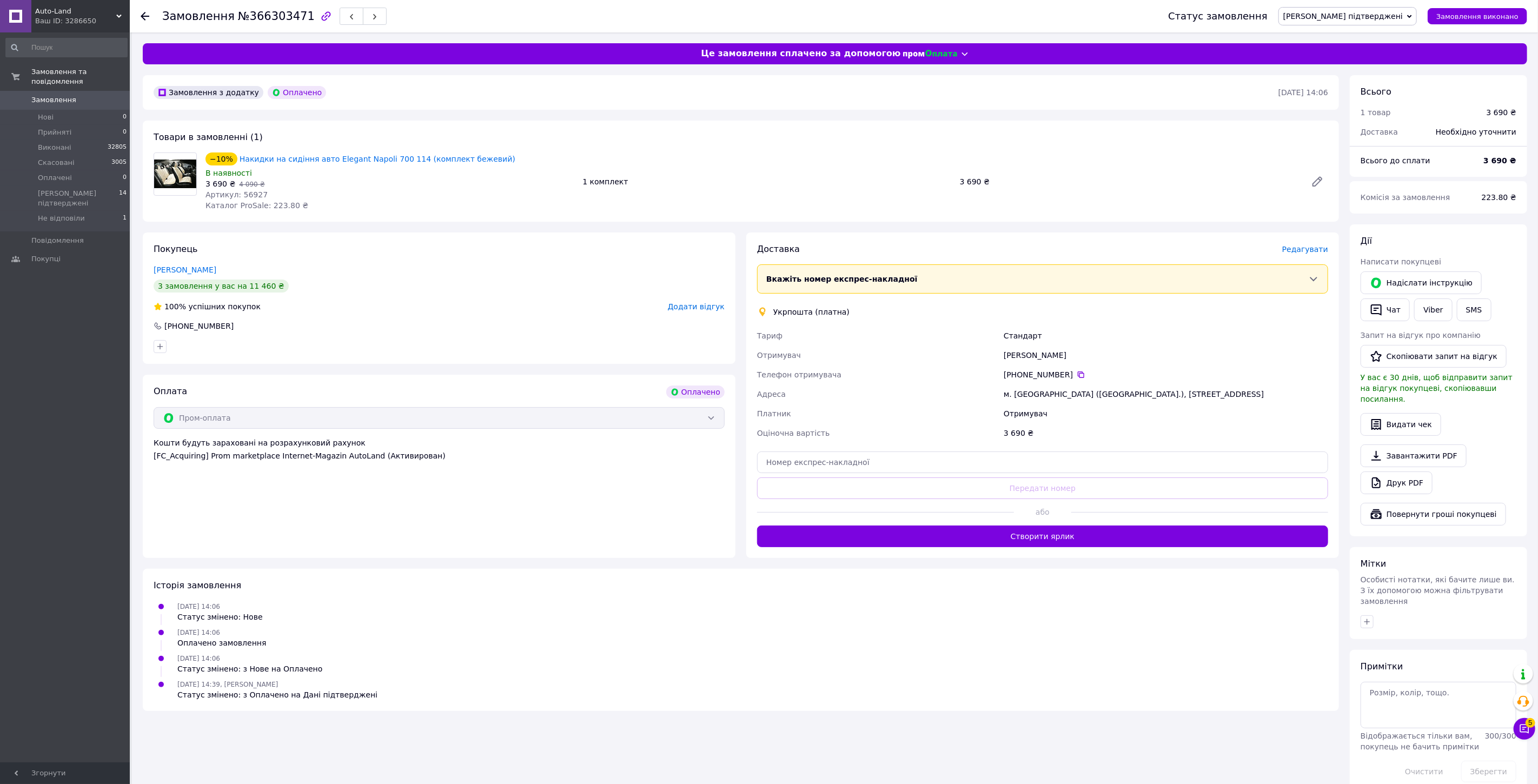
click at [251, 191] on span "Артикул: 56927" at bounding box center [236, 194] width 63 height 9
copy span "56927"
drag, startPoint x: 1063, startPoint y: 533, endPoint x: 984, endPoint y: 429, distance: 130.6
click at [1063, 532] on button "Створити ярлик" at bounding box center [1042, 536] width 571 height 22
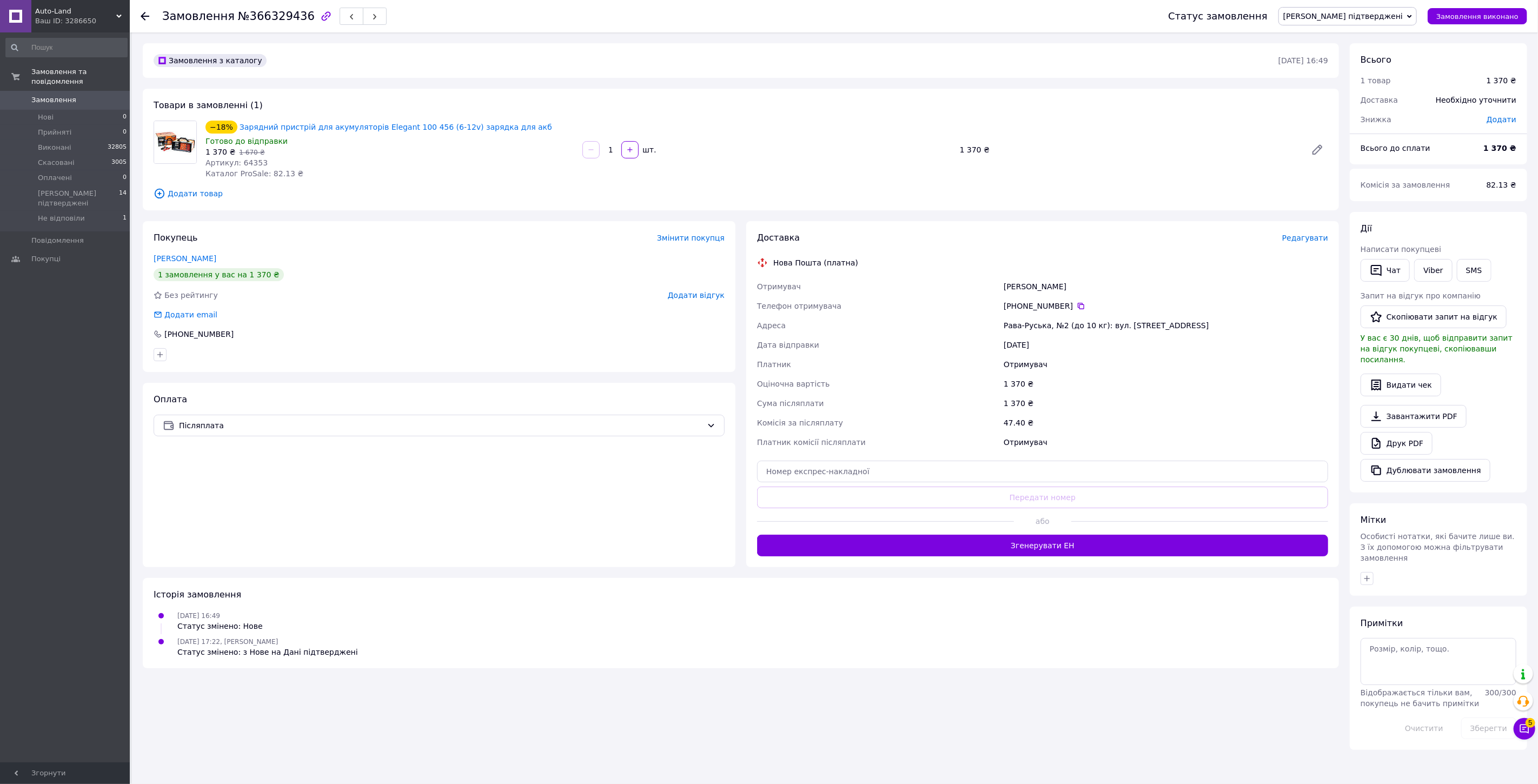
click at [247, 164] on span "Артикул: 64353" at bounding box center [236, 163] width 63 height 9
copy span "64353"
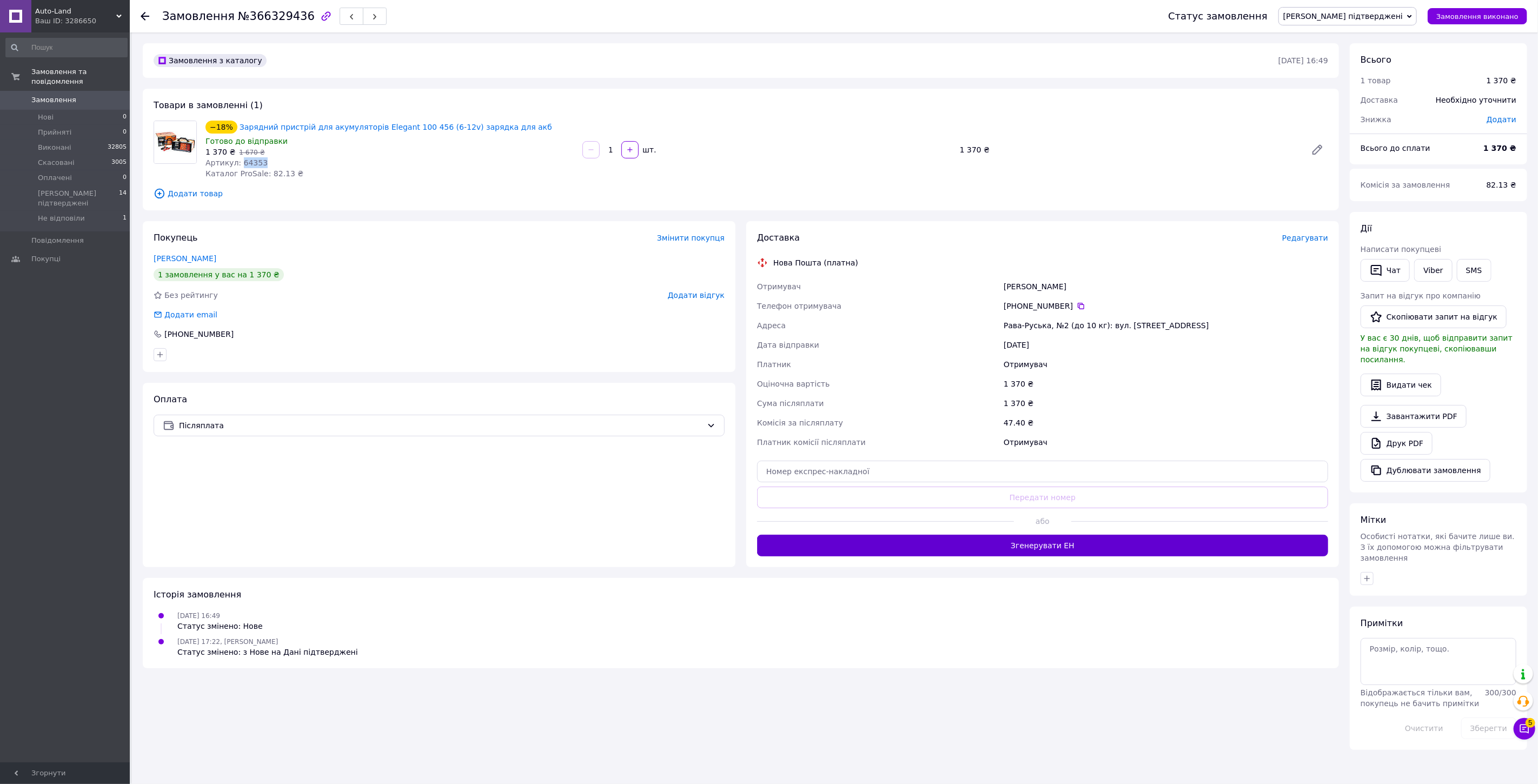
click at [1047, 545] on button "Згенерувати ЕН" at bounding box center [1042, 546] width 571 height 22
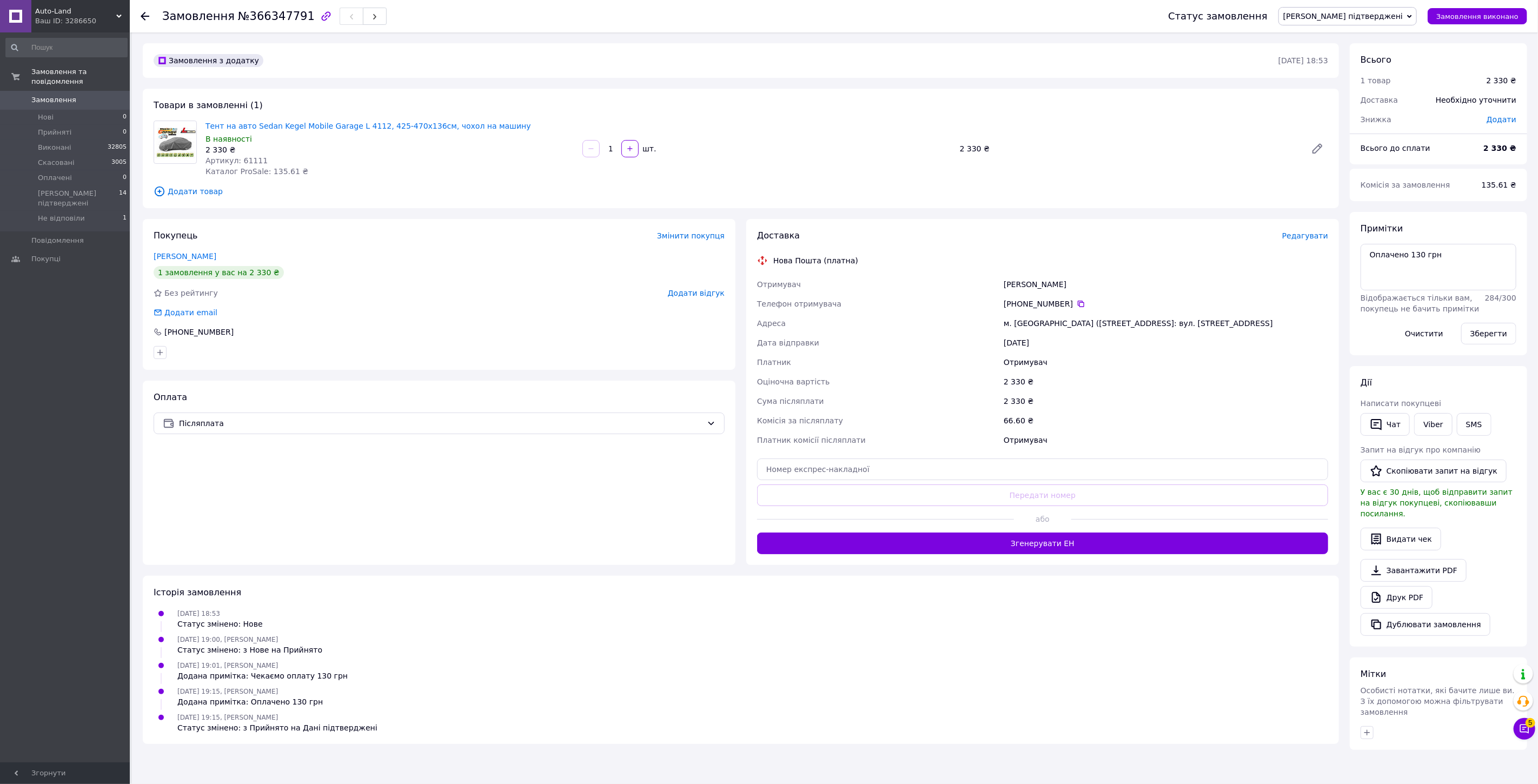
click at [251, 158] on span "Артикул: 61111" at bounding box center [236, 161] width 63 height 9
copy span "61111"
click at [1311, 236] on span "Редагувати" at bounding box center [1306, 236] width 46 height 9
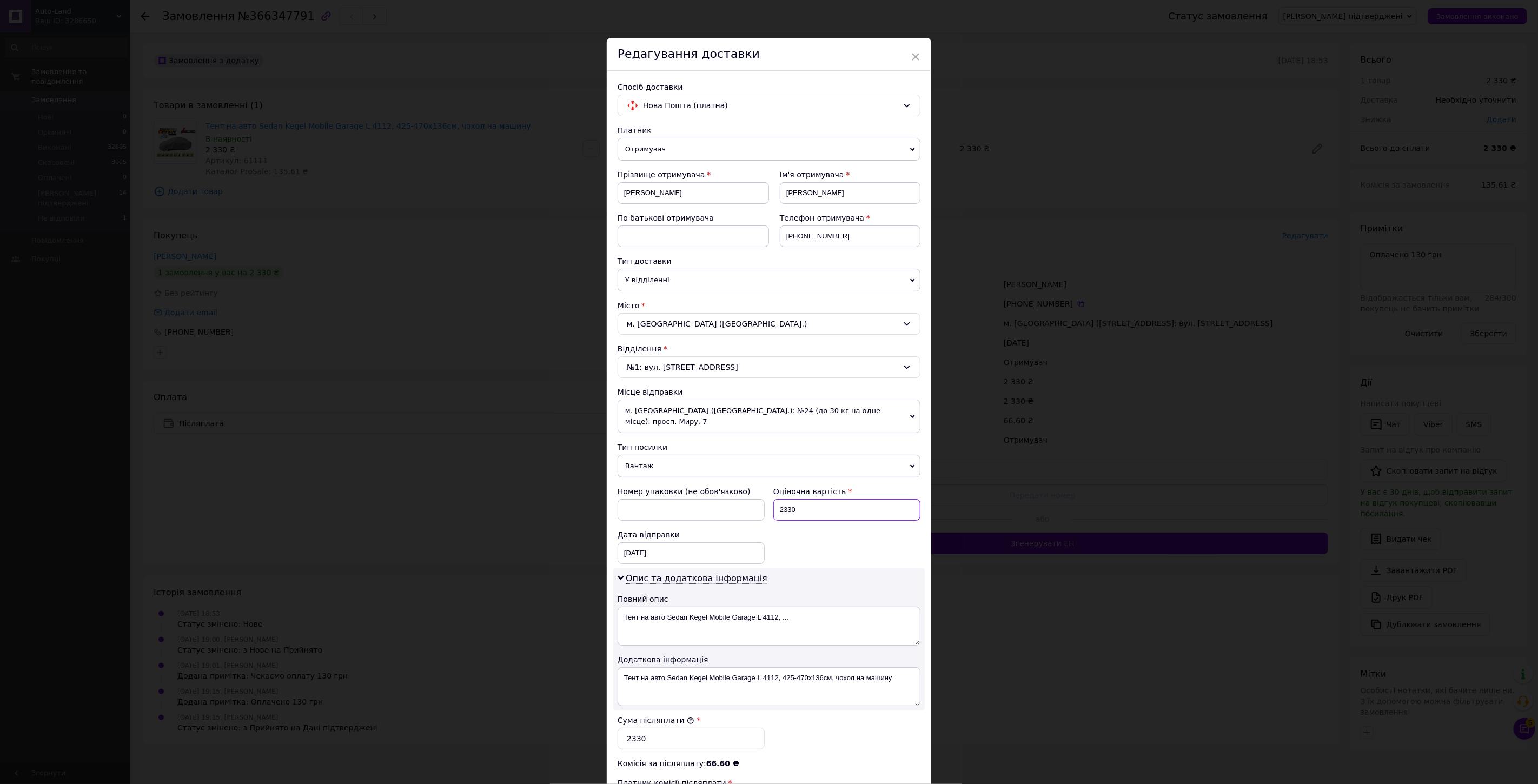
drag, startPoint x: 796, startPoint y: 502, endPoint x: 782, endPoint y: 516, distance: 19.8
click at [782, 516] on div "Номер упаковки (не обов'язково) Оціночна вартість 2330 Дата відправки [DATE] < …" at bounding box center [769, 524] width 312 height 86
type input "2200"
drag, startPoint x: 646, startPoint y: 736, endPoint x: 628, endPoint y: 743, distance: 19.3
click at [628, 743] on div "Сума післяплати * 2330" at bounding box center [691, 731] width 156 height 43
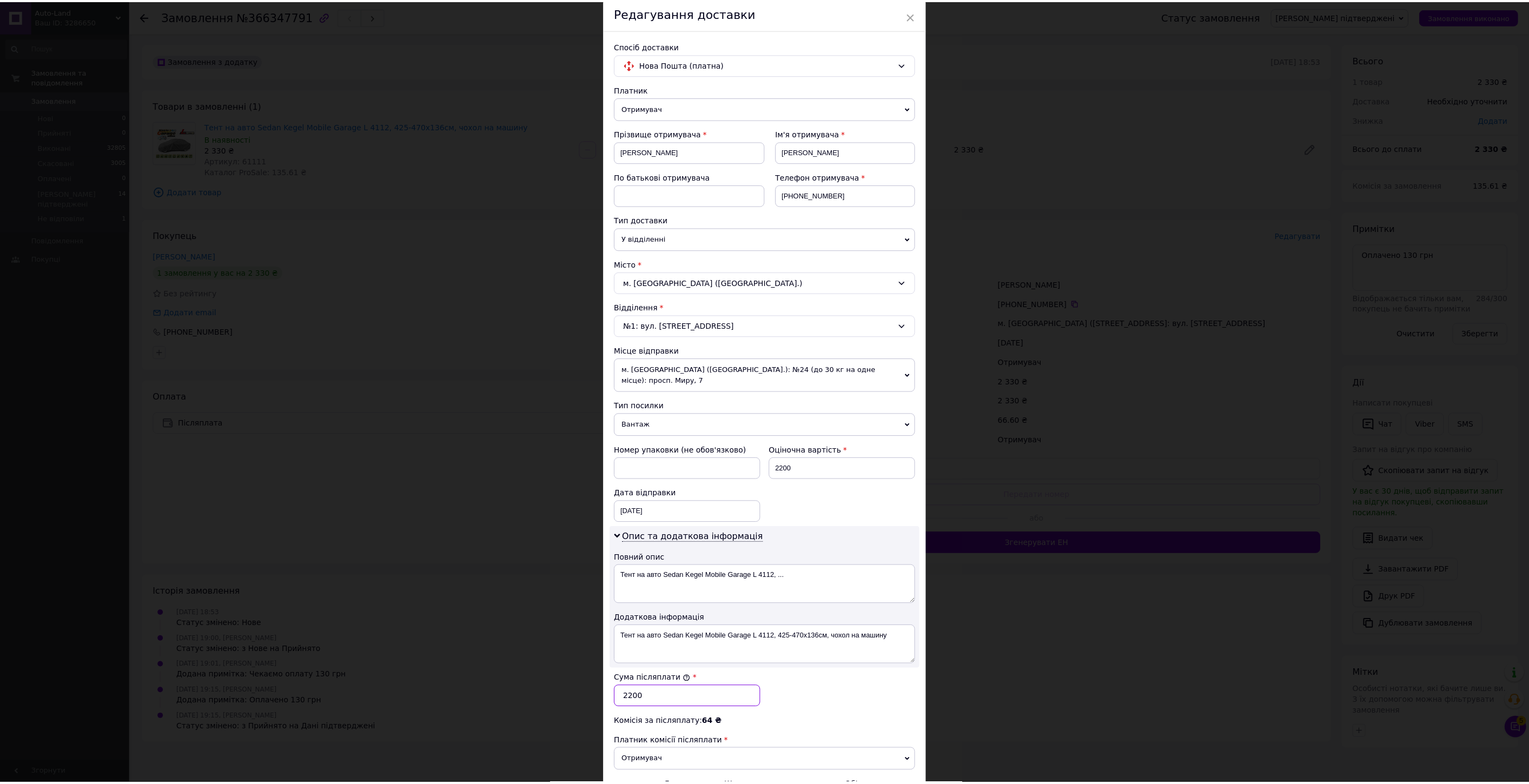
scroll to position [164, 0]
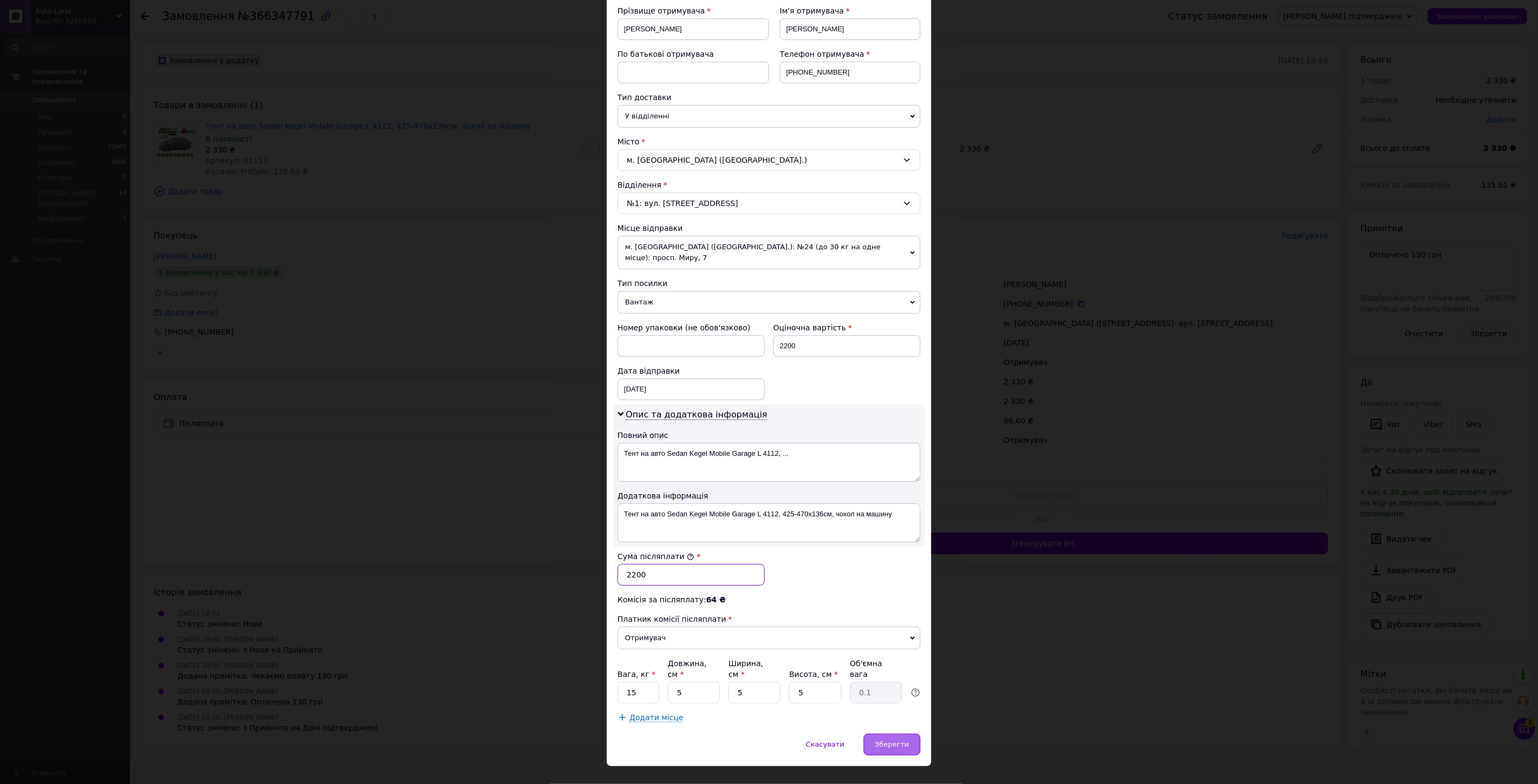
type input "2200"
click at [888, 740] on span "Зберегти" at bounding box center [892, 744] width 34 height 8
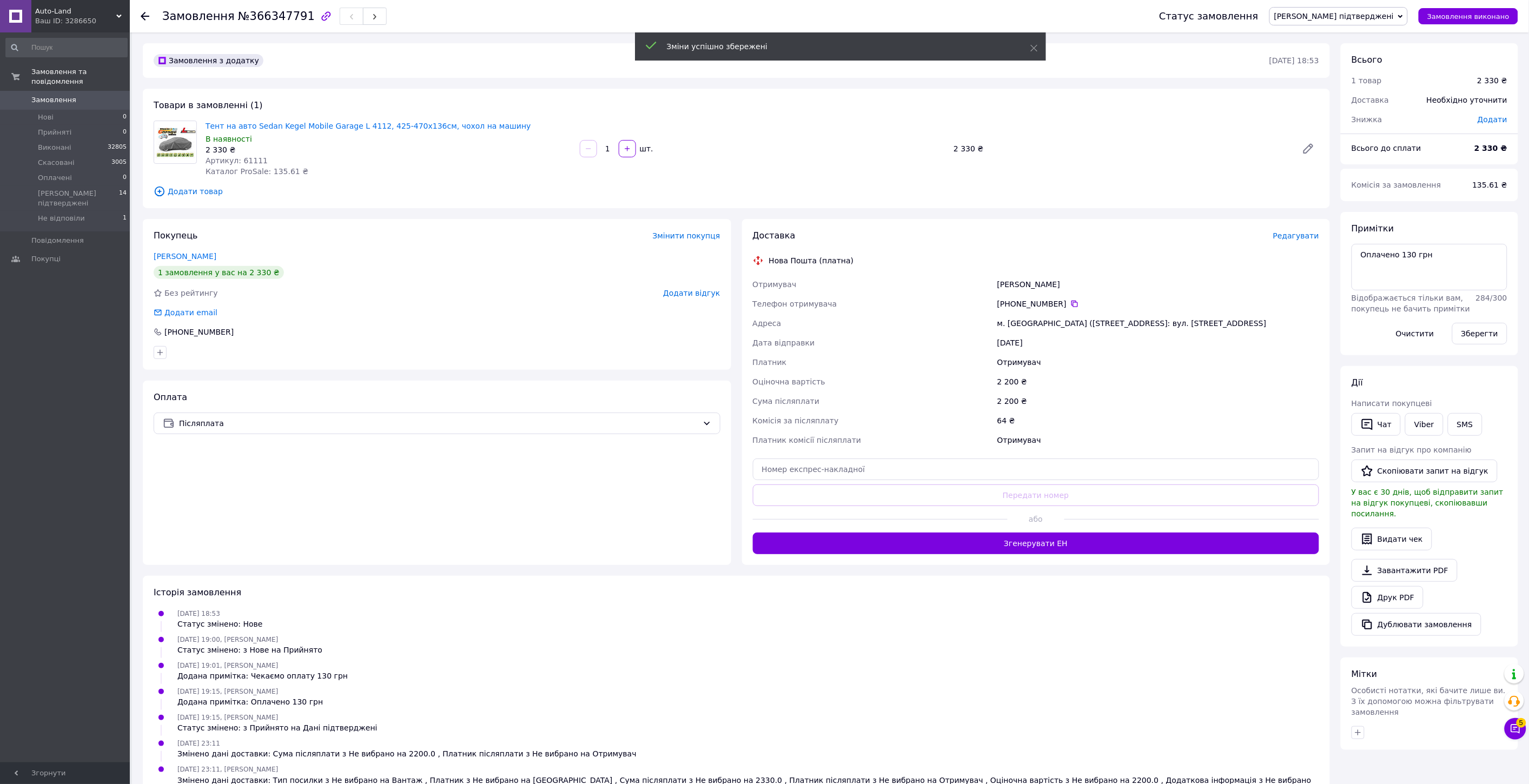
click at [1061, 545] on button "Згенерувати ЕН" at bounding box center [1036, 543] width 567 height 22
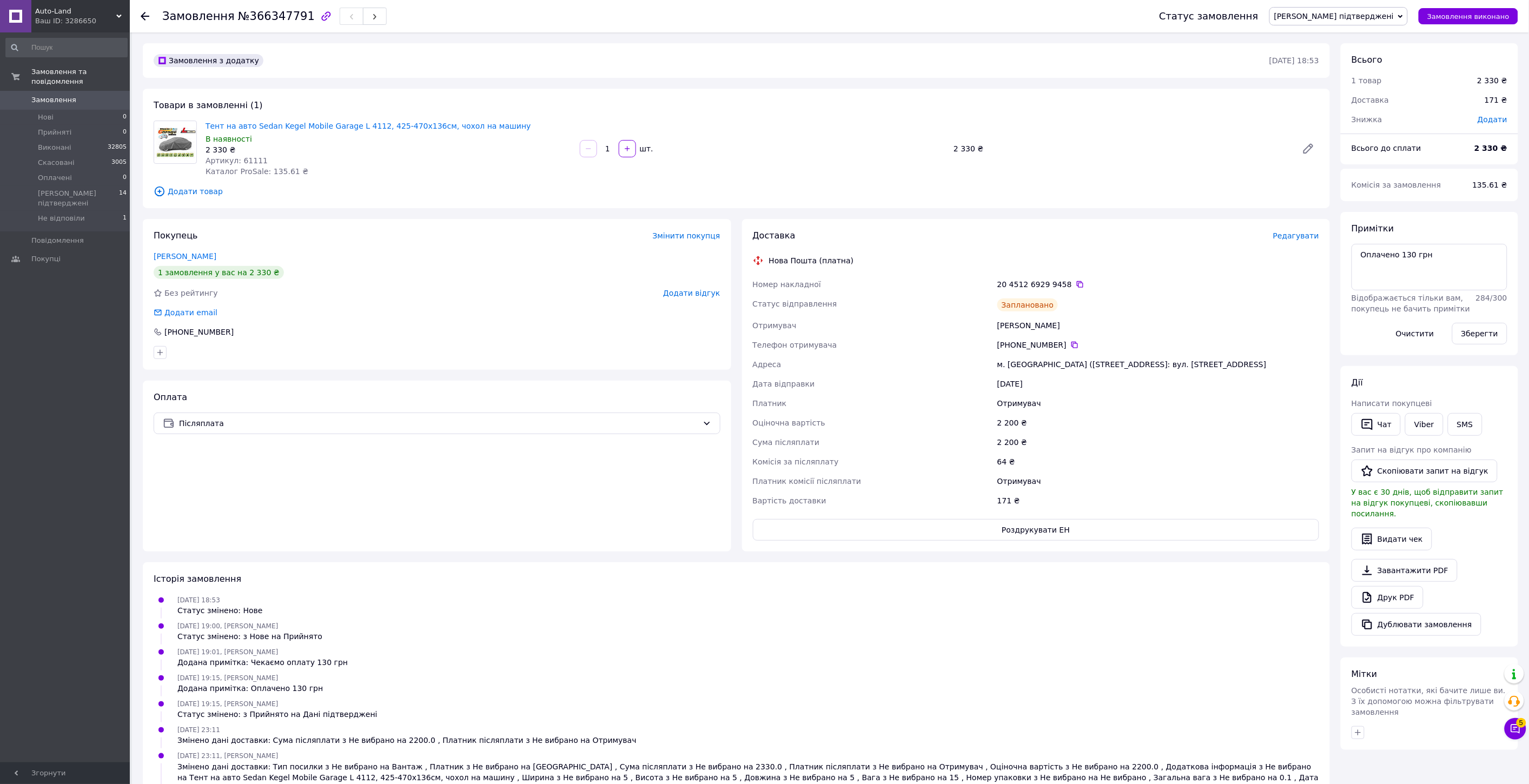
drag, startPoint x: 852, startPoint y: 573, endPoint x: 769, endPoint y: 606, distance: 89.3
click at [769, 606] on div "[DATE] 18:53 Статус змінено: Нове" at bounding box center [737, 604] width 1174 height 22
